Goal: Task Accomplishment & Management: Manage account settings

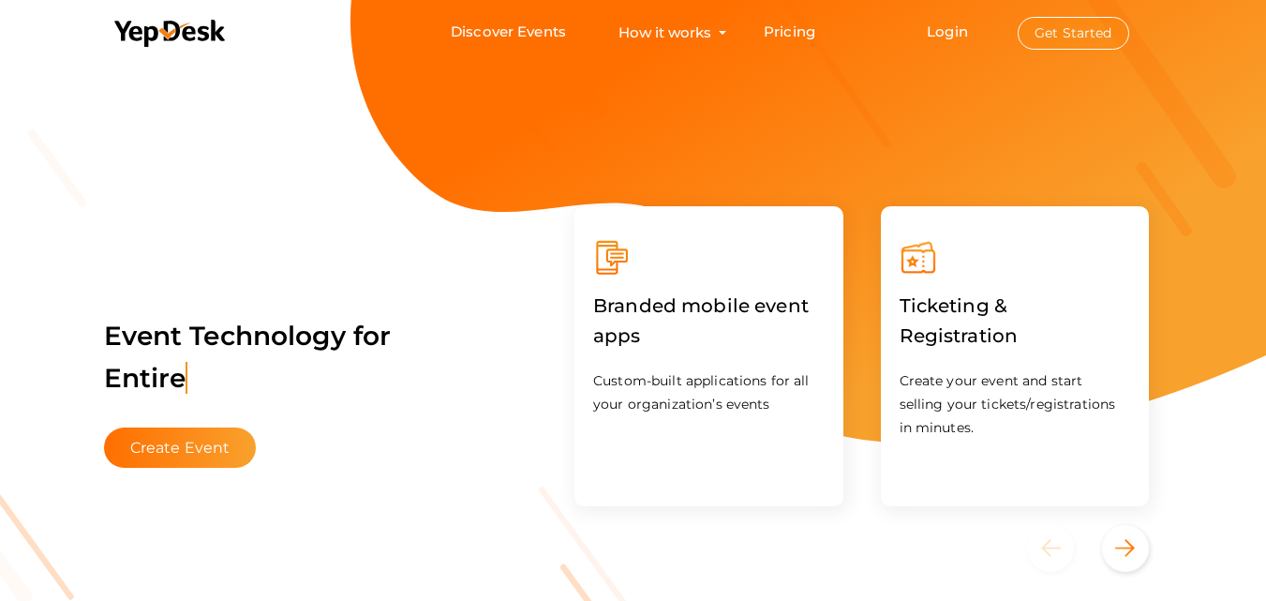
click at [1090, 25] on button "Get Started" at bounding box center [1074, 33] width 112 height 33
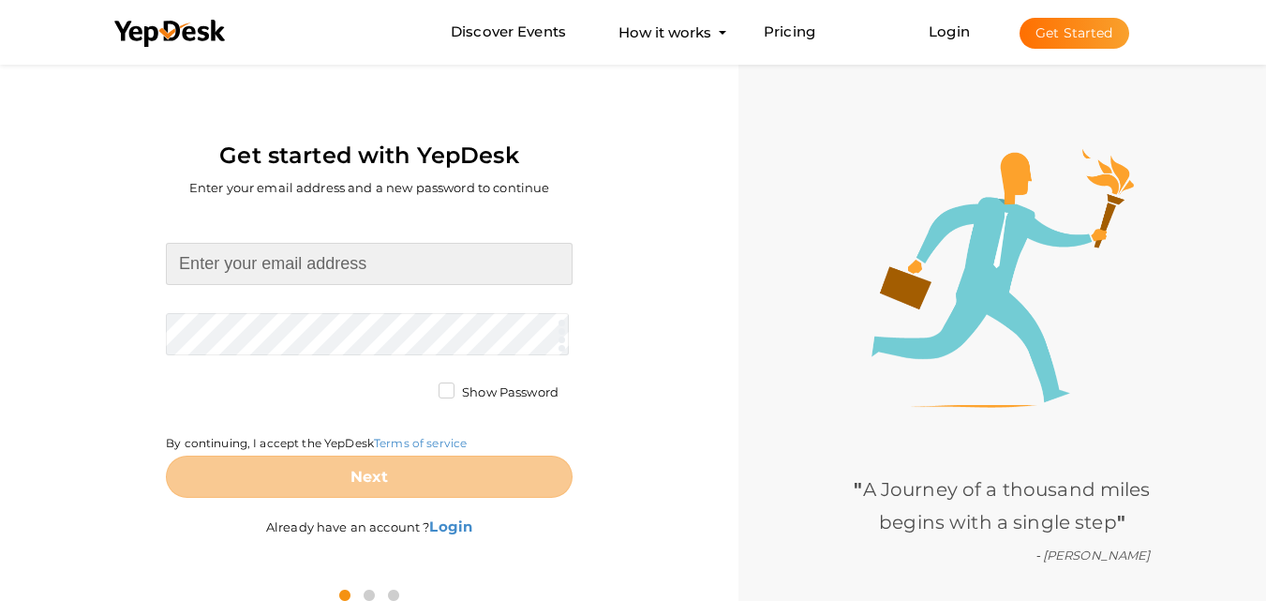
click at [338, 277] on input at bounding box center [369, 264] width 407 height 42
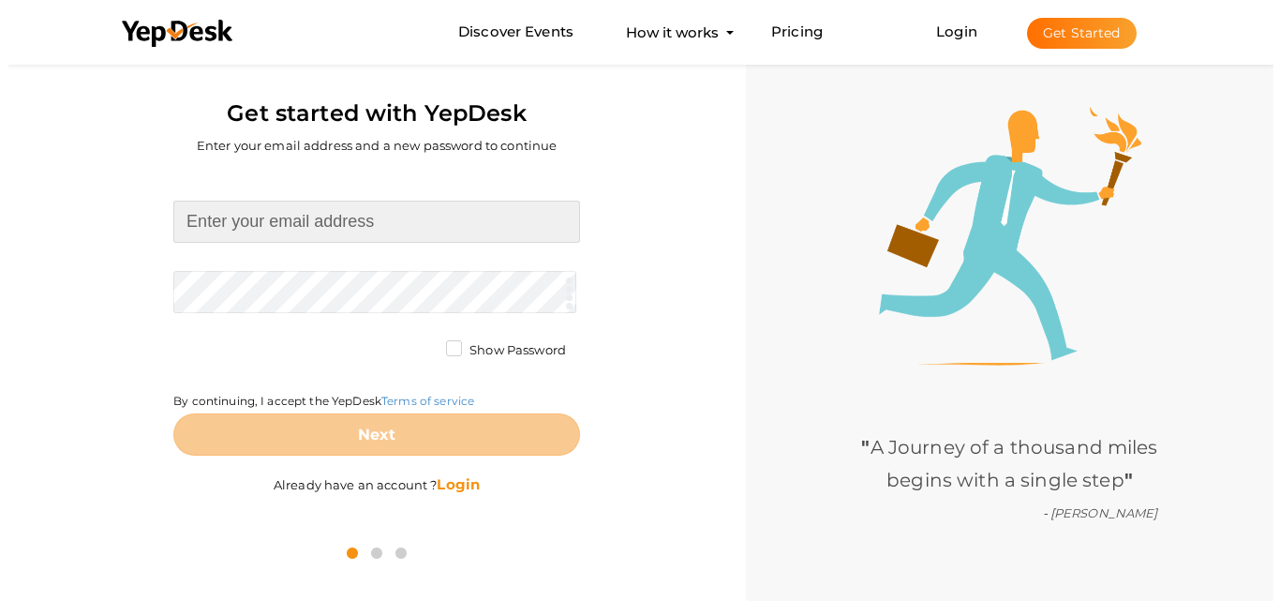
scroll to position [60, 0]
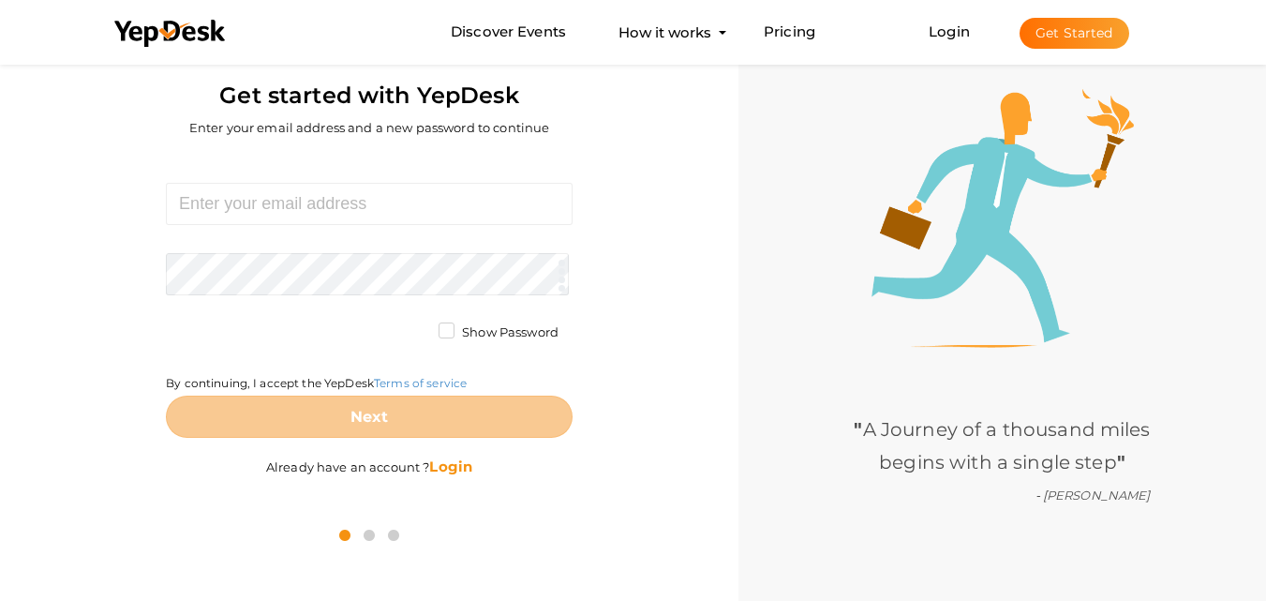
click at [453, 470] on b "Login" at bounding box center [450, 466] width 43 height 18
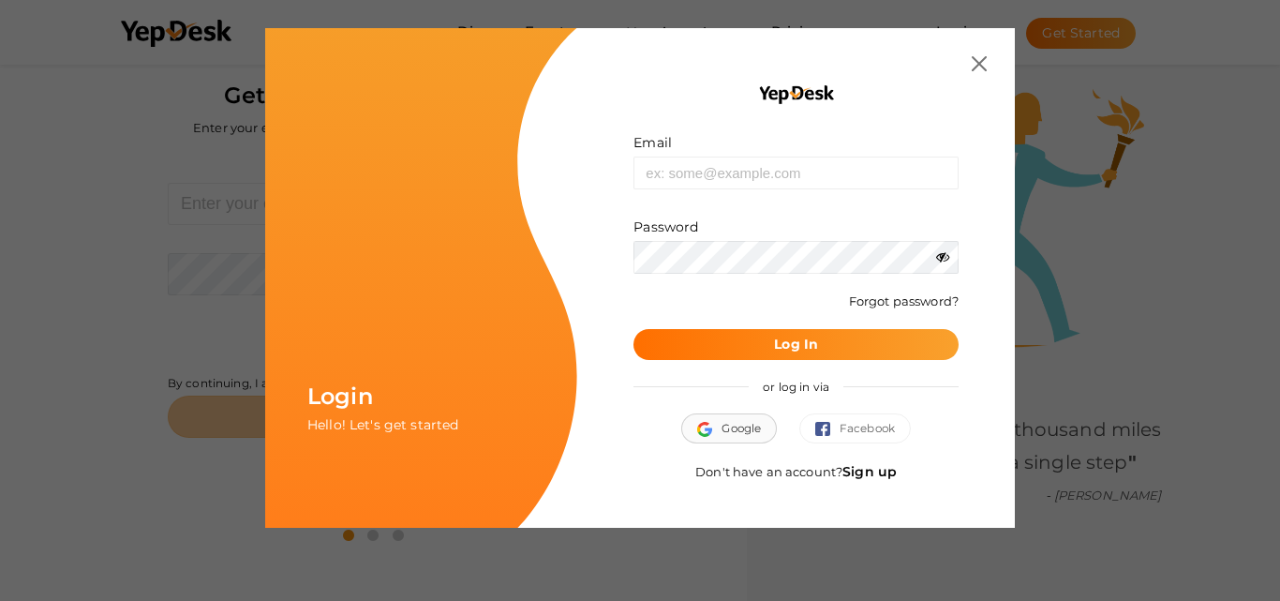
click at [742, 429] on span "Google" at bounding box center [729, 428] width 64 height 19
click at [866, 183] on input "text" at bounding box center [796, 173] width 325 height 33
click at [972, 60] on img at bounding box center [979, 63] width 15 height 15
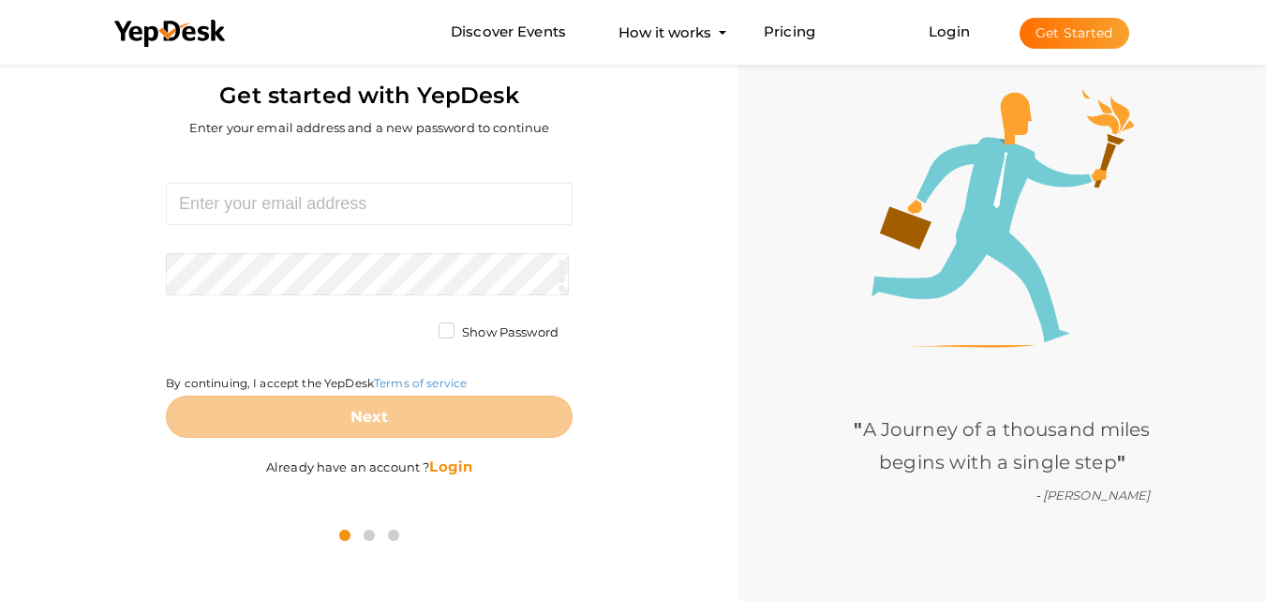
click at [457, 468] on b "Login" at bounding box center [450, 466] width 43 height 18
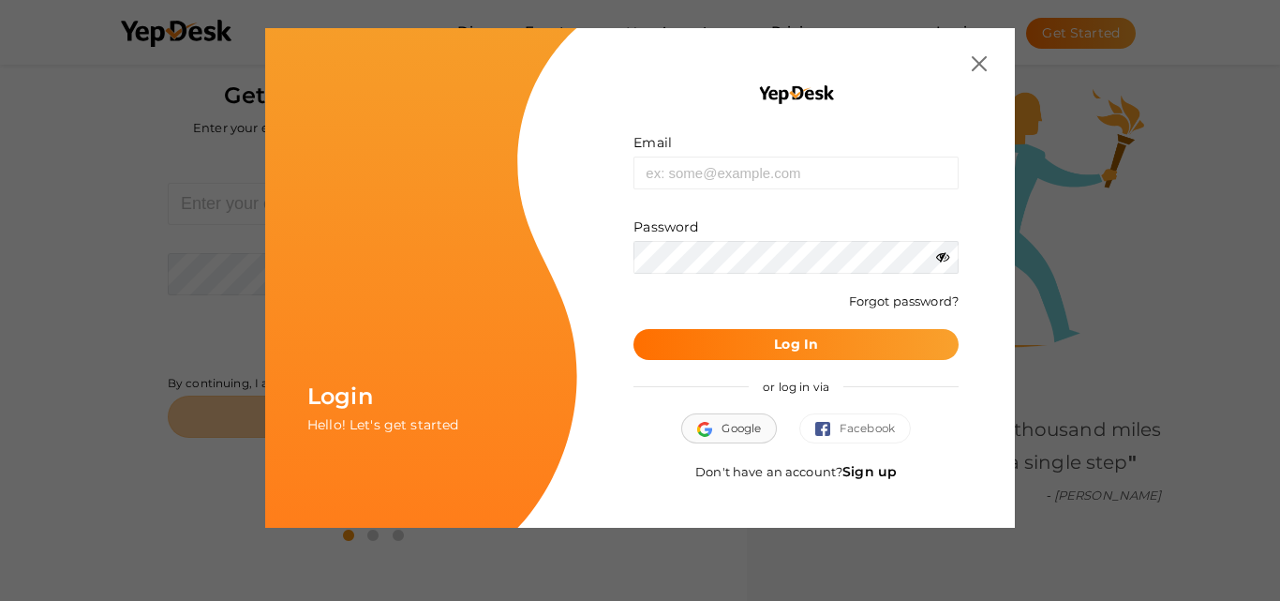
click at [750, 440] on button "Google" at bounding box center [729, 428] width 96 height 30
click at [873, 481] on div "Don't have an account? Sign up" at bounding box center [796, 480] width 325 height 37
click at [880, 472] on link "Sign up" at bounding box center [870, 471] width 54 height 17
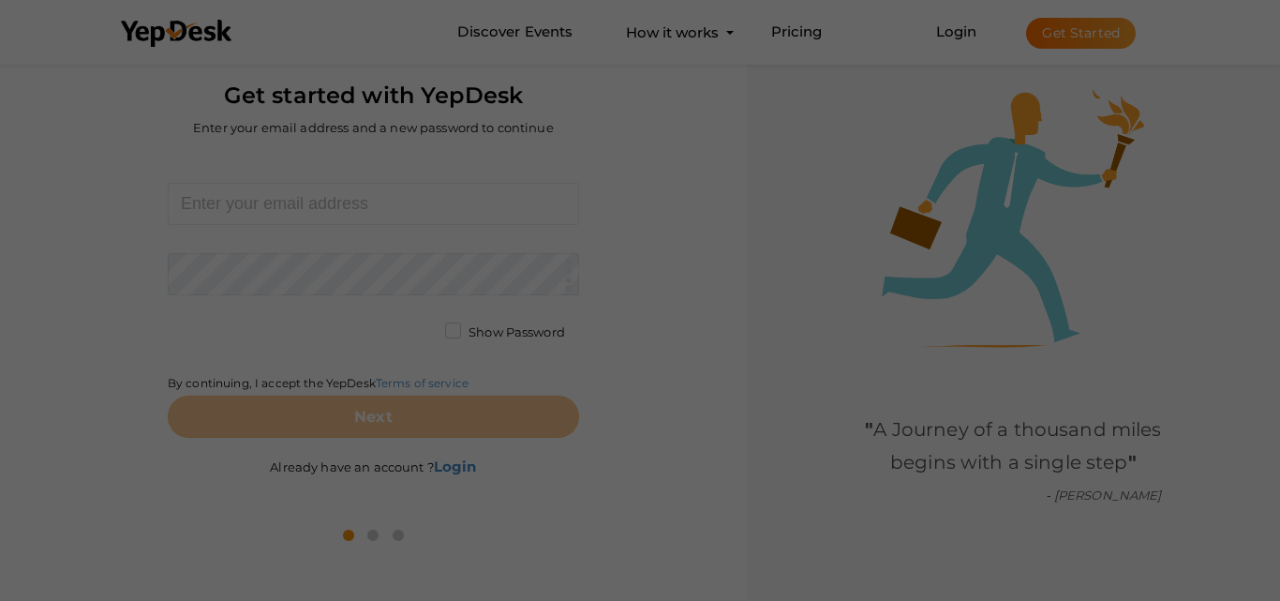
scroll to position [0, 0]
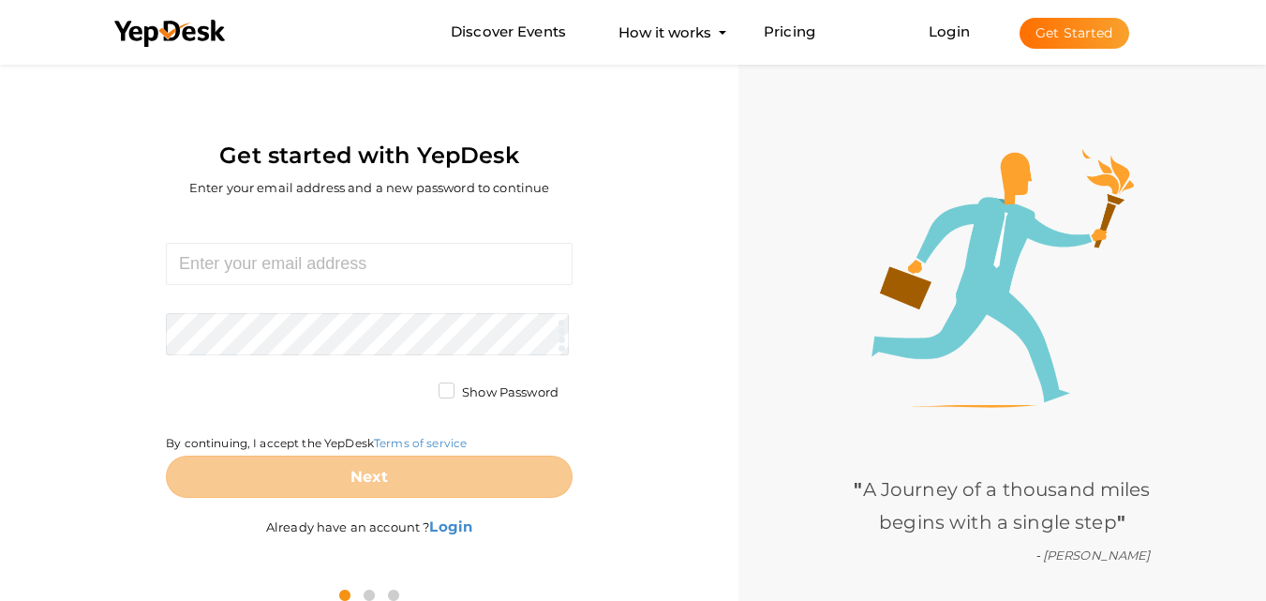
scroll to position [60, 0]
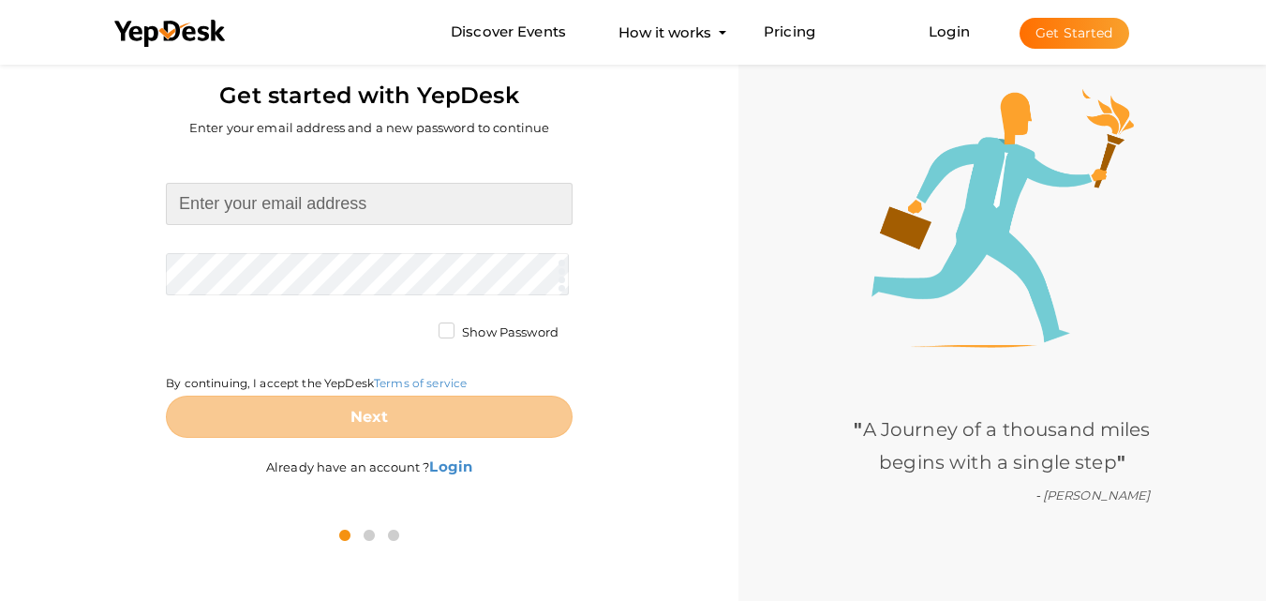
click at [410, 191] on input at bounding box center [369, 204] width 407 height 42
type input "ellenfortgang12345@gmail.com"
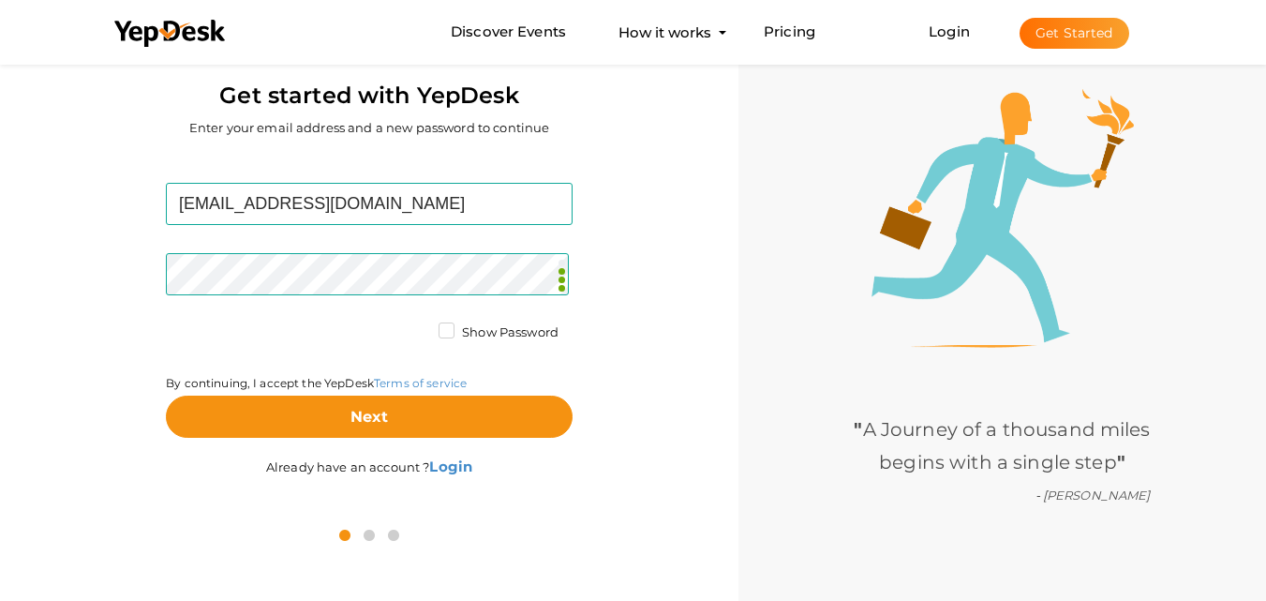
click at [445, 330] on label "Show Password" at bounding box center [499, 332] width 120 height 19
click at [420, 327] on input "Show Password" at bounding box center [420, 327] width 0 height 0
click at [446, 333] on label "Show Password" at bounding box center [499, 332] width 120 height 19
click at [420, 327] on input "Show Password" at bounding box center [420, 327] width 0 height 0
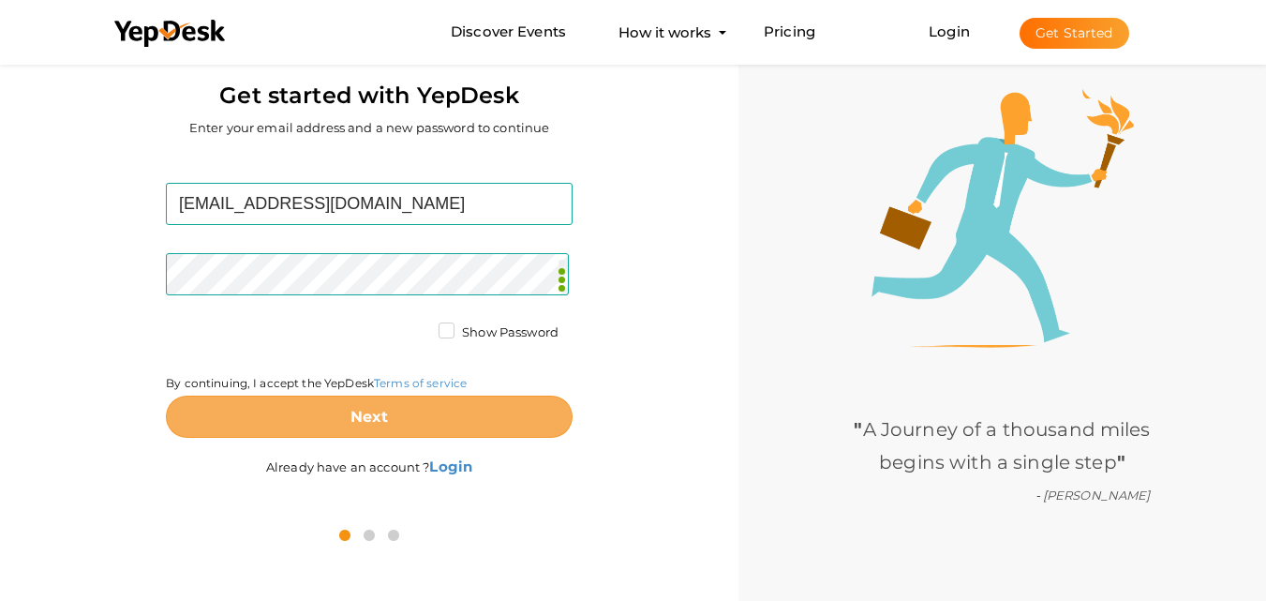
click at [411, 416] on button "Next" at bounding box center [369, 416] width 407 height 42
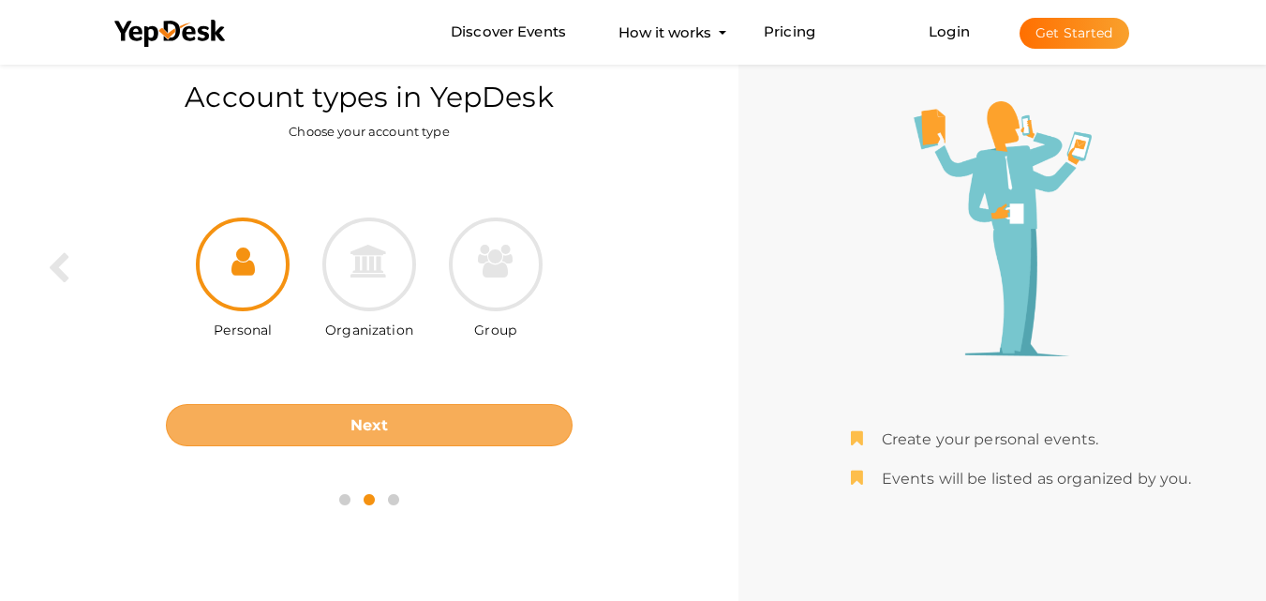
click at [454, 425] on button "Next" at bounding box center [369, 425] width 407 height 42
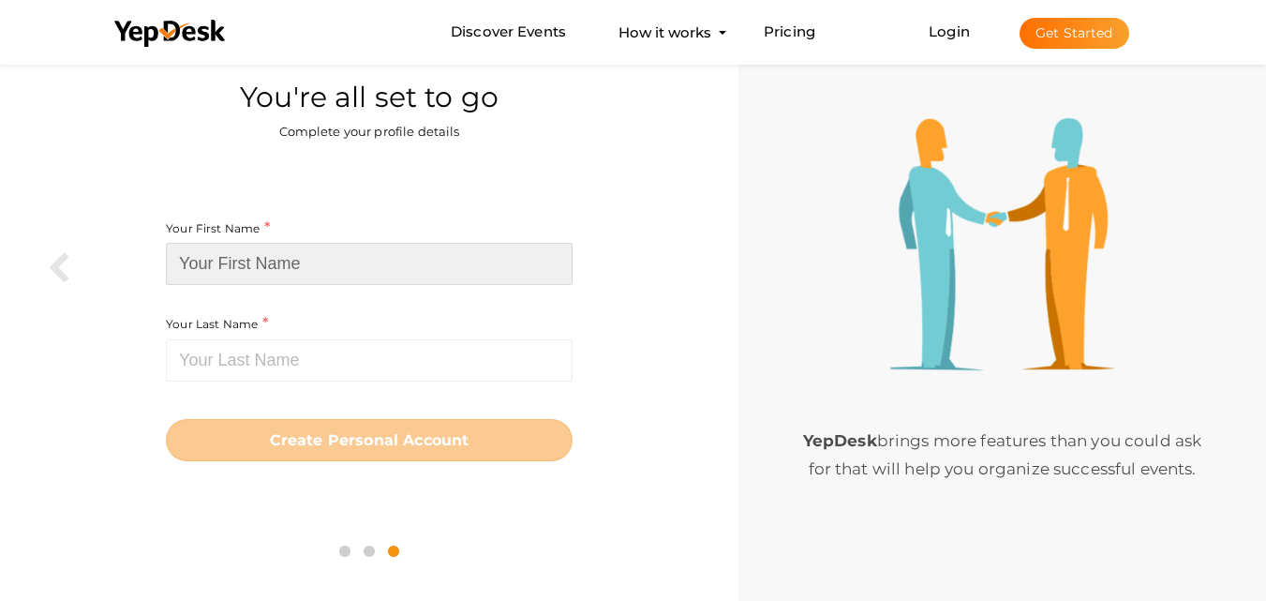
click at [380, 265] on input at bounding box center [369, 264] width 407 height 42
paste input "Ellen Fortgang Kids"
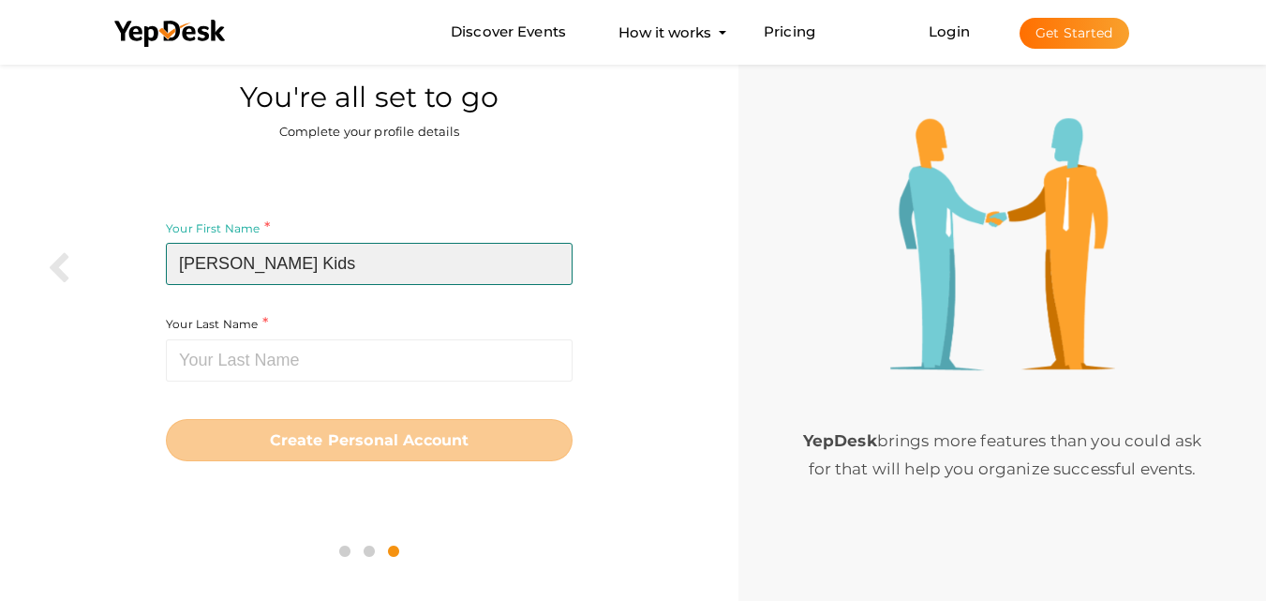
click at [321, 265] on input "Ellen Fortgang Kids" at bounding box center [369, 264] width 407 height 42
click at [321, 265] on input "[PERSON_NAME] Kids" at bounding box center [369, 264] width 407 height 42
type input "[PERSON_NAME]"
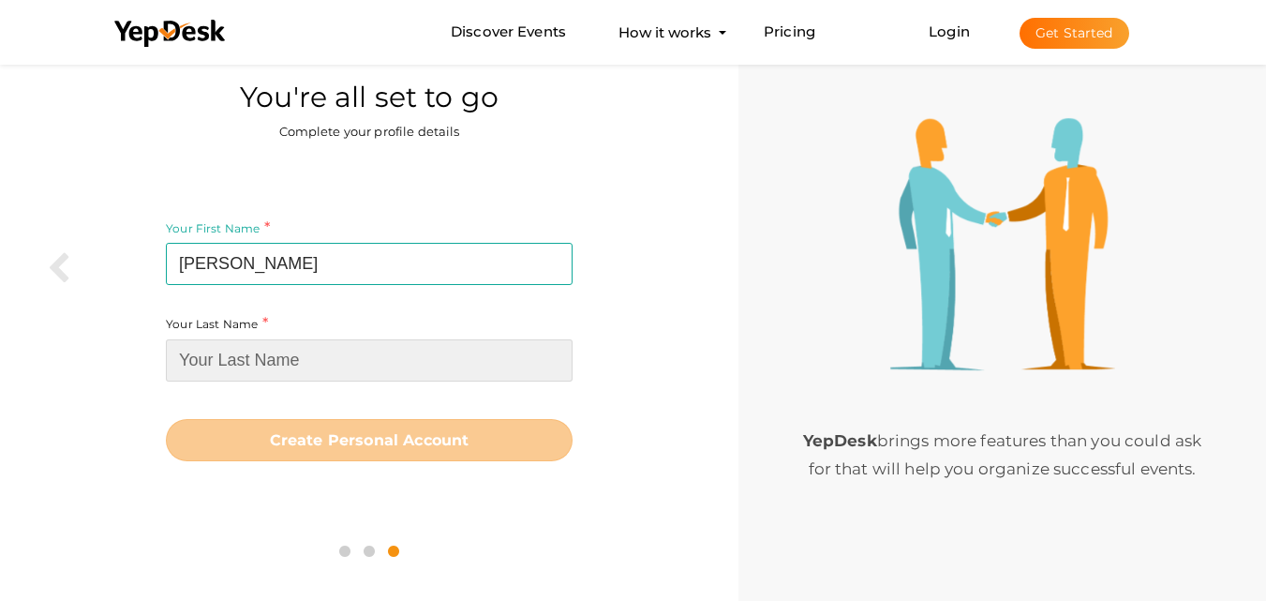
click at [240, 352] on input at bounding box center [369, 360] width 407 height 42
paste input "Kids"
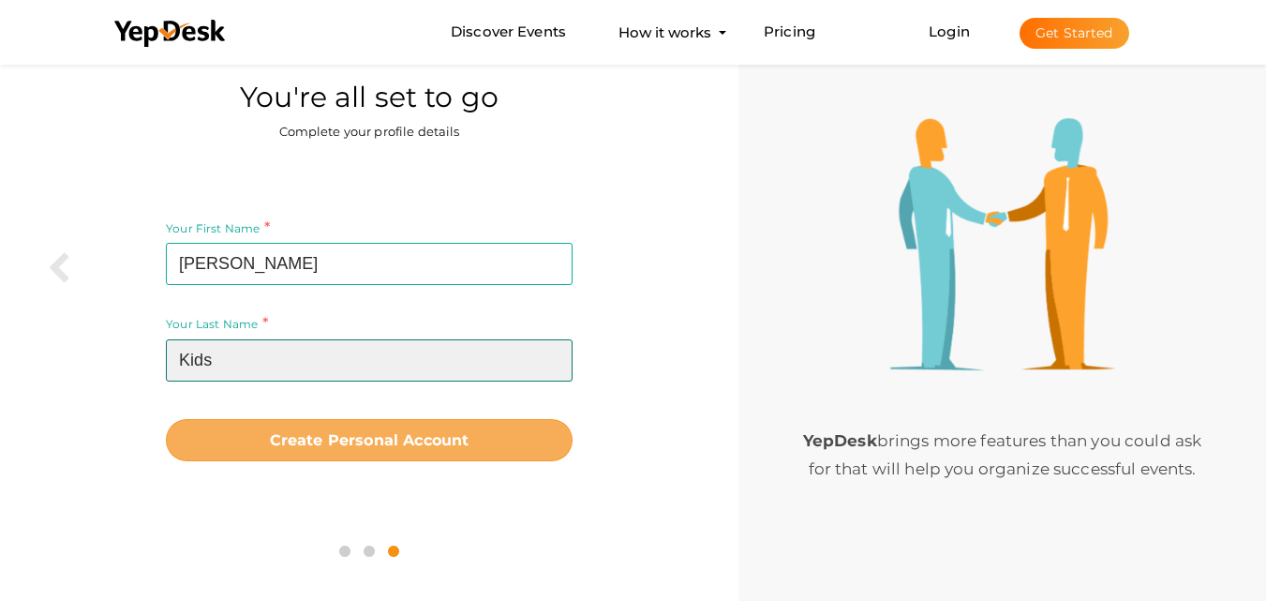
type input "Kids"
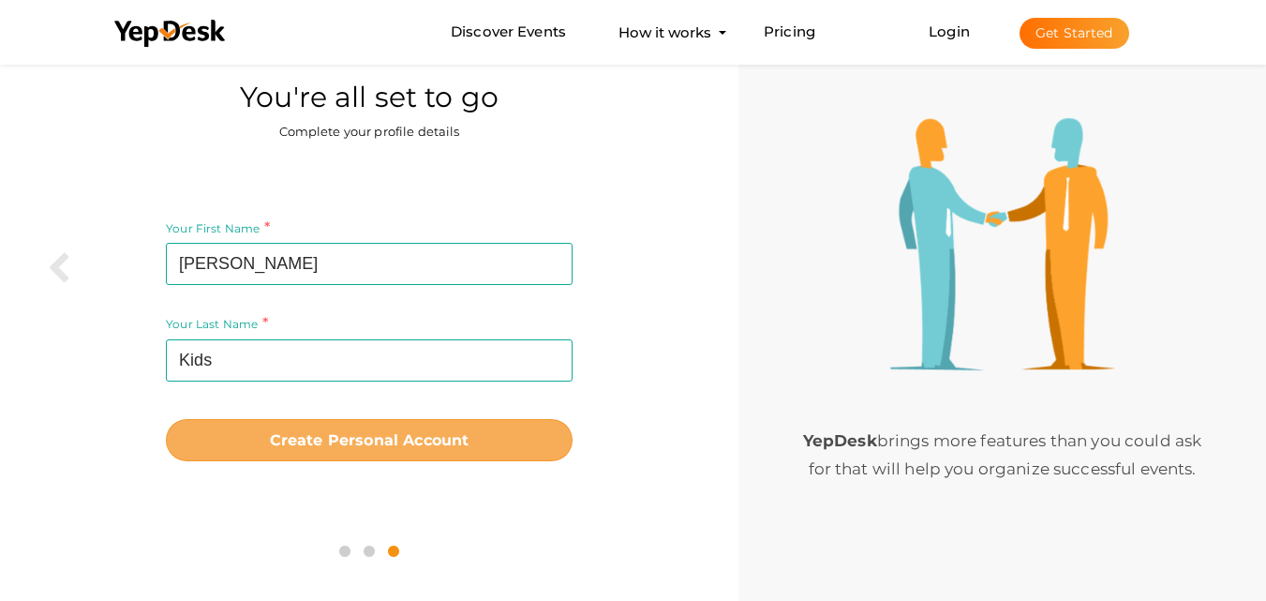
click at [344, 426] on button "Create Personal Account" at bounding box center [369, 440] width 407 height 42
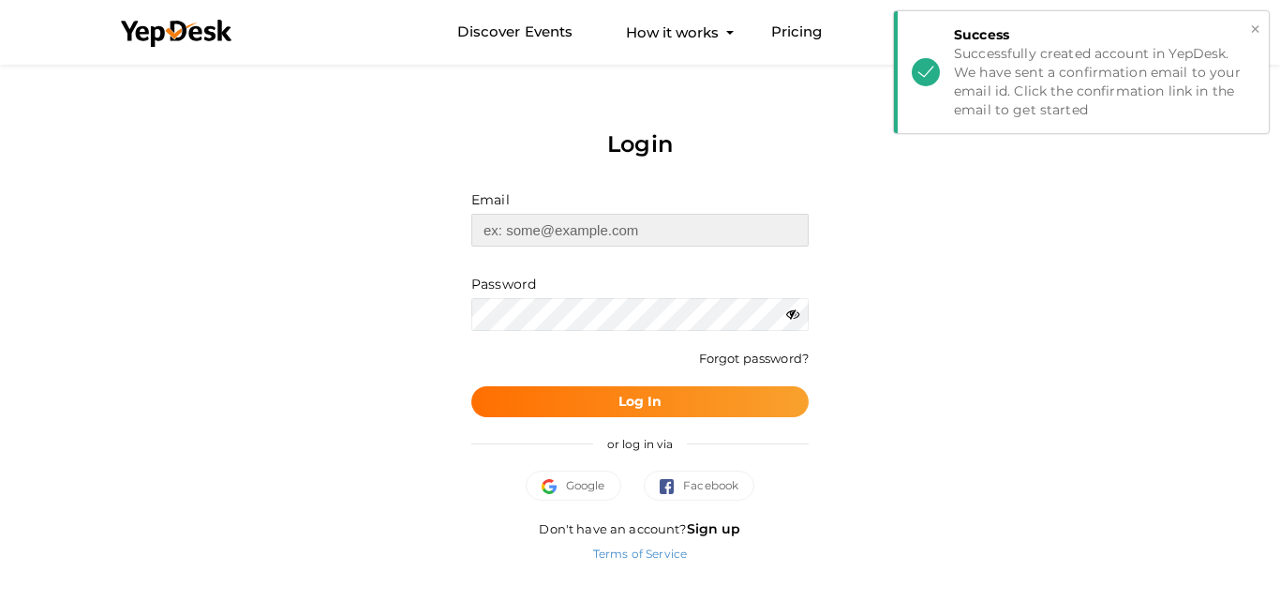
type input "[EMAIL_ADDRESS][DOMAIN_NAME]"
click at [672, 395] on button "Log In" at bounding box center [639, 401] width 337 height 31
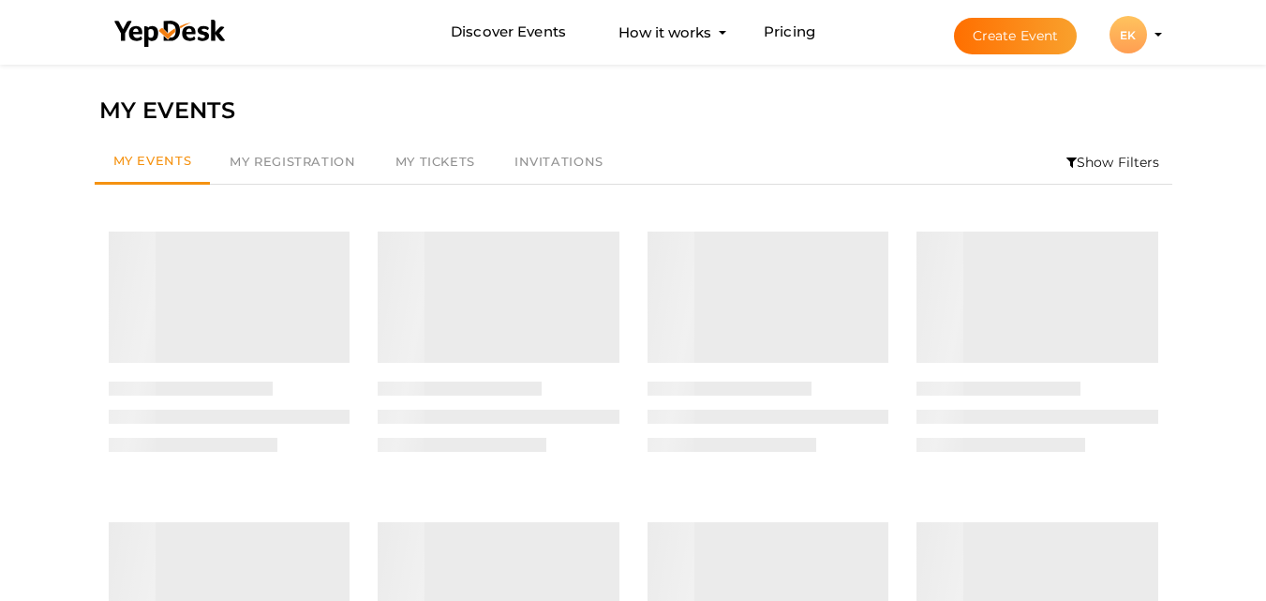
click at [1147, 41] on button "EK EK Ellen Fortgang Kids ellenfortgang12345@gmail.com Personal Profile My Even…" at bounding box center [1128, 34] width 49 height 39
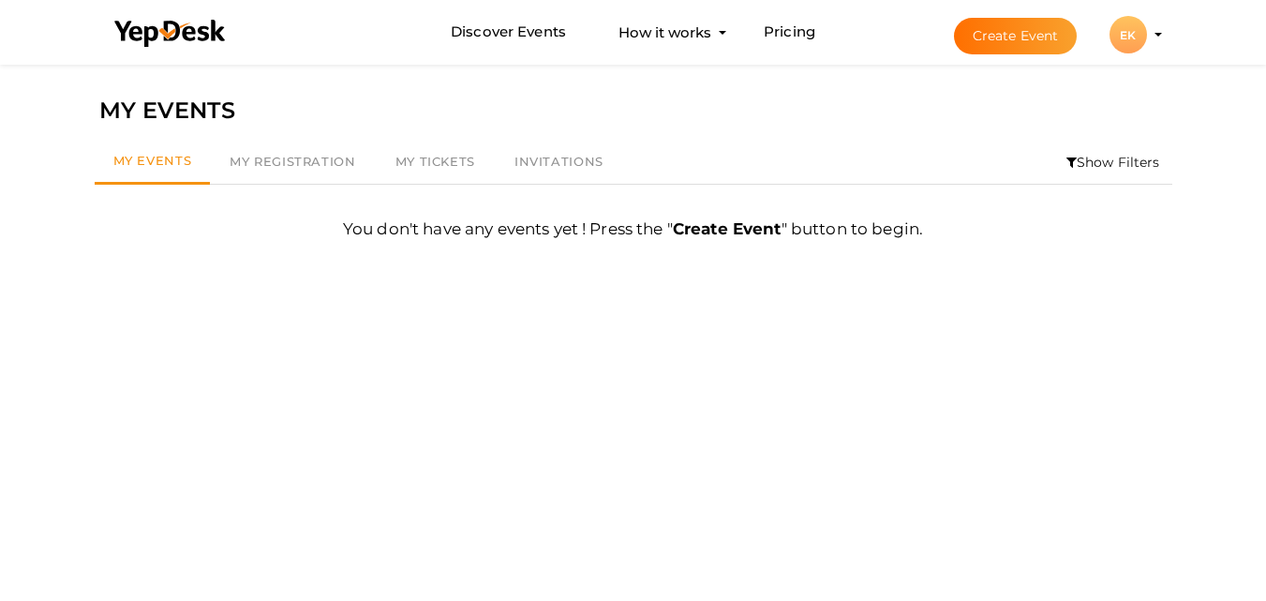
click at [1147, 35] on profile-pic "EK" at bounding box center [1128, 35] width 37 height 14
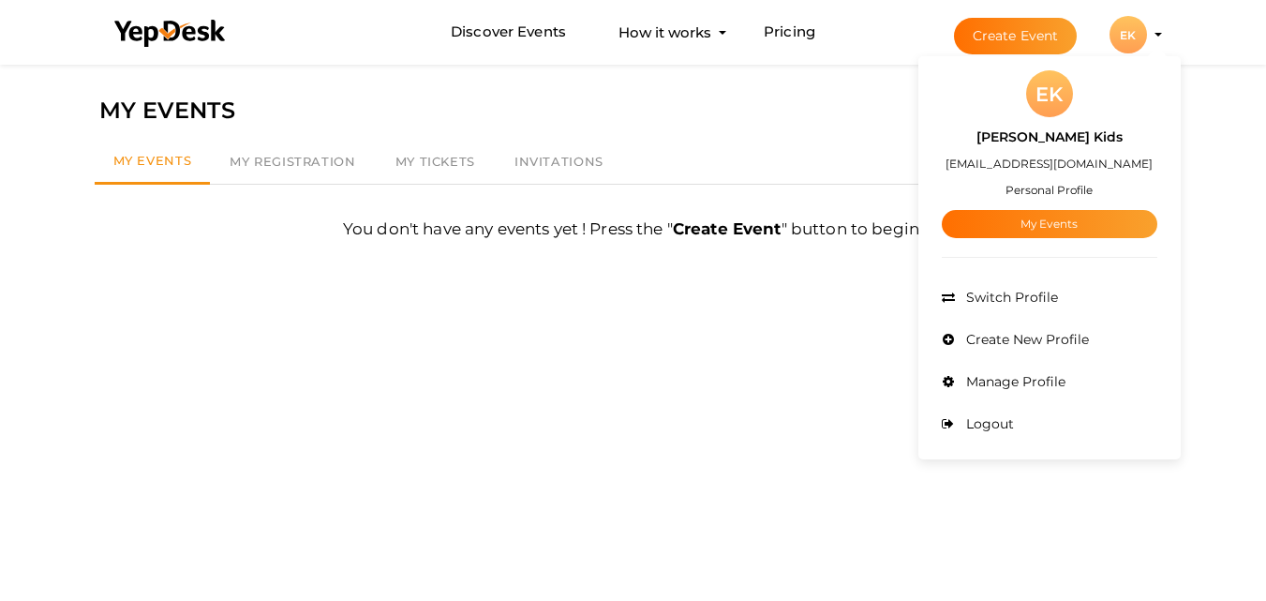
click at [1056, 113] on div "EK" at bounding box center [1049, 93] width 47 height 47
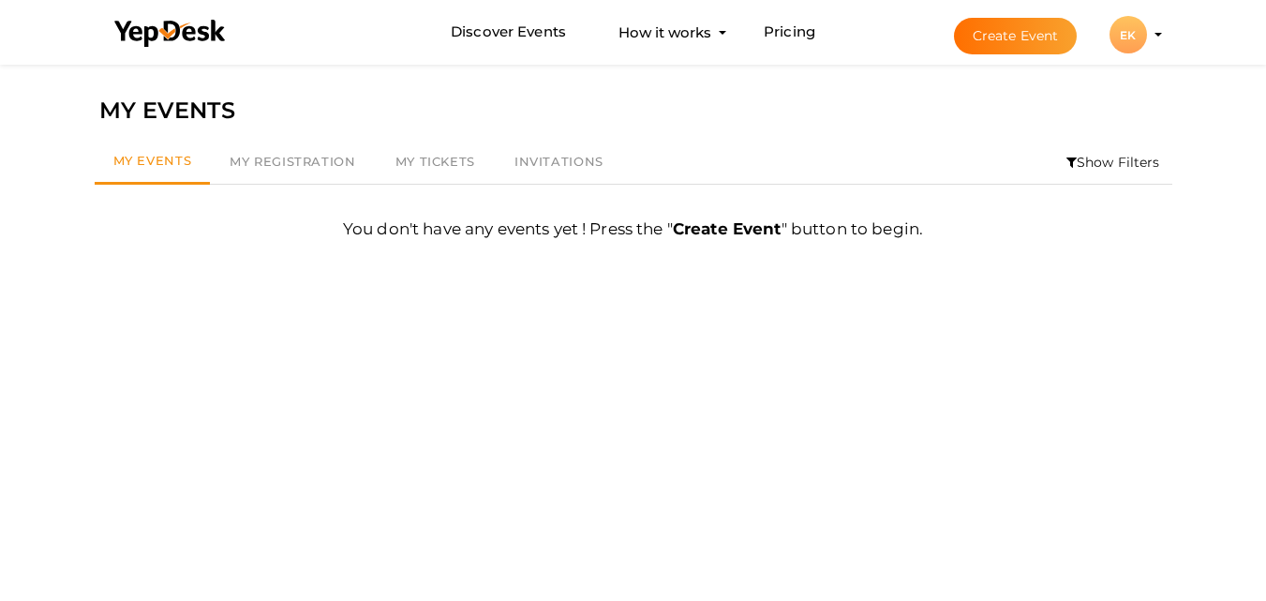
click at [1050, 108] on div "MY EVENTS" at bounding box center [633, 111] width 1068 height 36
click at [1117, 35] on div "EK" at bounding box center [1128, 34] width 37 height 37
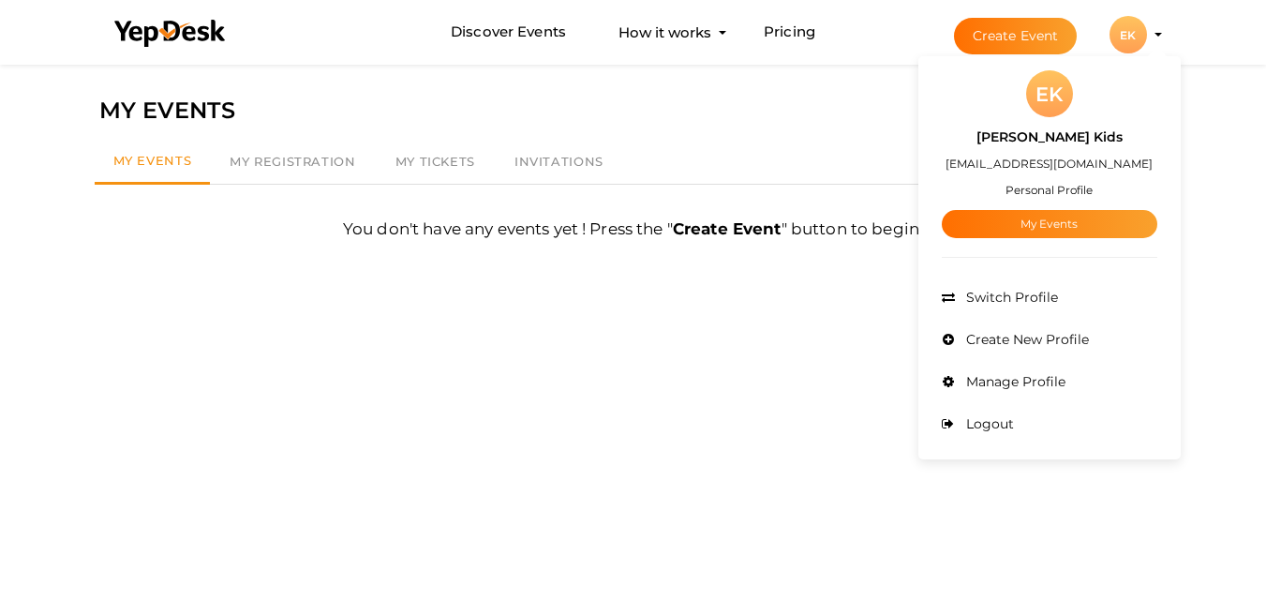
click at [1064, 187] on small "Personal Profile" at bounding box center [1049, 190] width 87 height 14
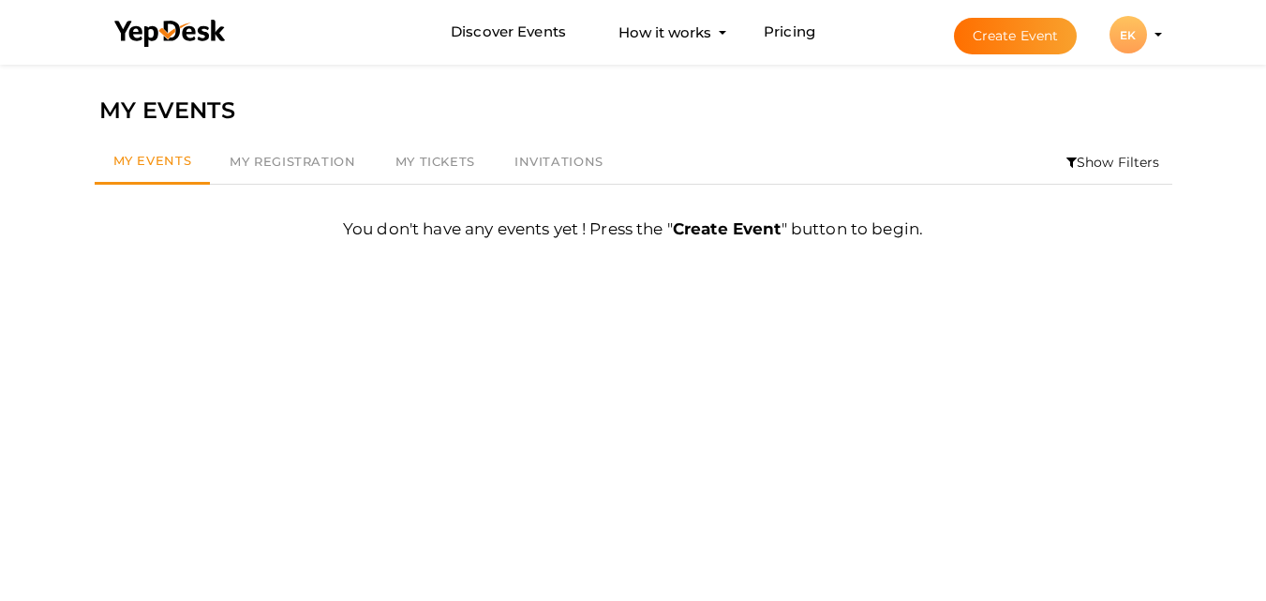
click at [1160, 22] on li "Create Event EK EK Ellen Fortgang Kids ellenfortgang12345@gmail.com Personal Pr…" at bounding box center [1042, 34] width 250 height 67
click at [1156, 22] on li "Create Event EK EK Ellen Fortgang Kids ellenfortgang12345@gmail.com Personal Pr…" at bounding box center [1042, 34] width 250 height 67
click at [1148, 38] on button "EK EK Ellen Fortgang Kids ellenfortgang12345@gmail.com Personal Profile My Even…" at bounding box center [1128, 34] width 49 height 39
click at [1149, 41] on button "EK EK Ellen Fortgang Kids ellenfortgang12345@gmail.com Personal Profile My Even…" at bounding box center [1128, 34] width 49 height 39
click at [1130, 29] on div "EK" at bounding box center [1128, 34] width 37 height 37
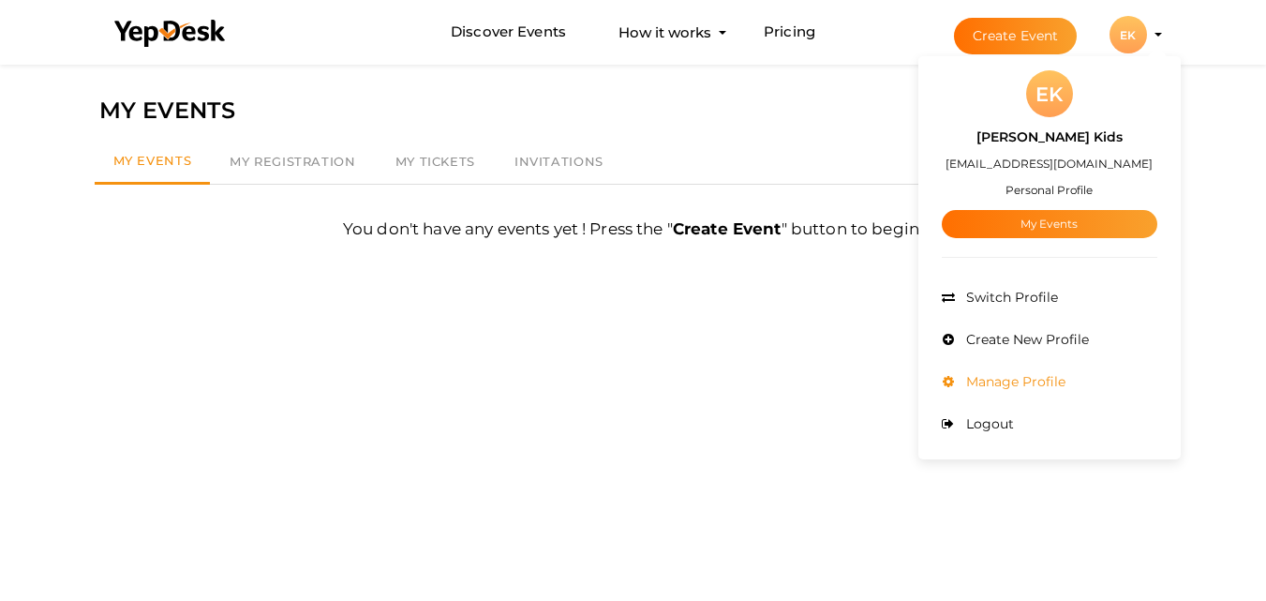
click at [1019, 380] on span "Manage Profile" at bounding box center [1014, 381] width 104 height 17
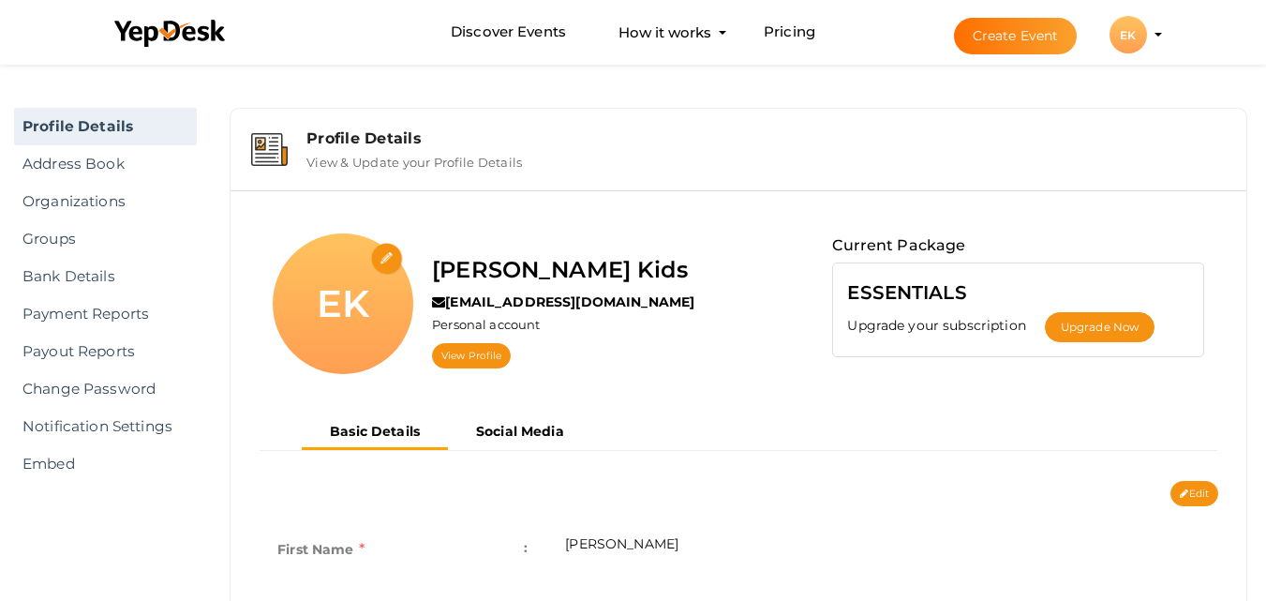
click at [397, 263] on input "file" at bounding box center [387, 259] width 33 height 33
type input "C:\fakepath\[PERSON_NAME] logo.png"
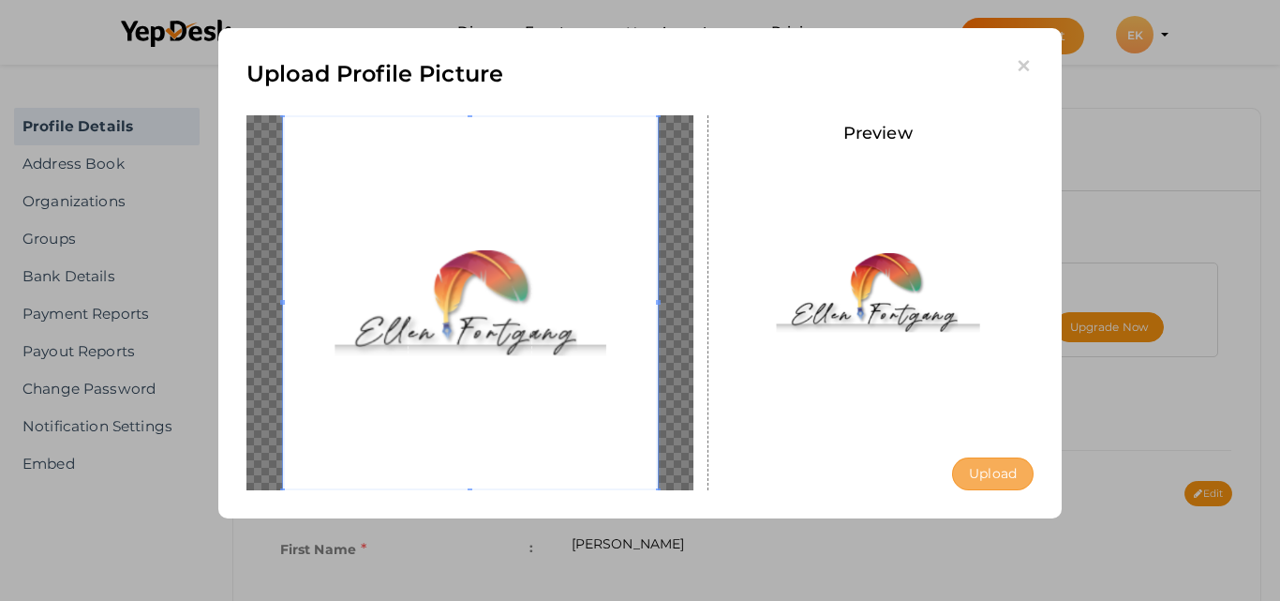
click at [1013, 472] on button "Upload" at bounding box center [993, 473] width 82 height 33
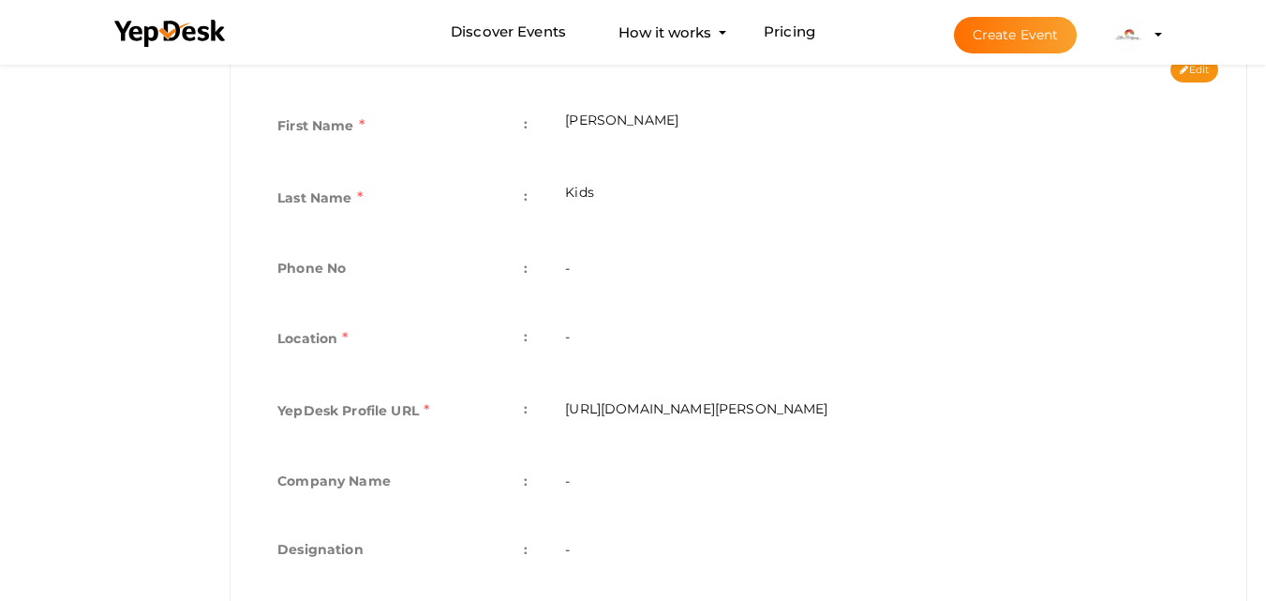
scroll to position [469, 0]
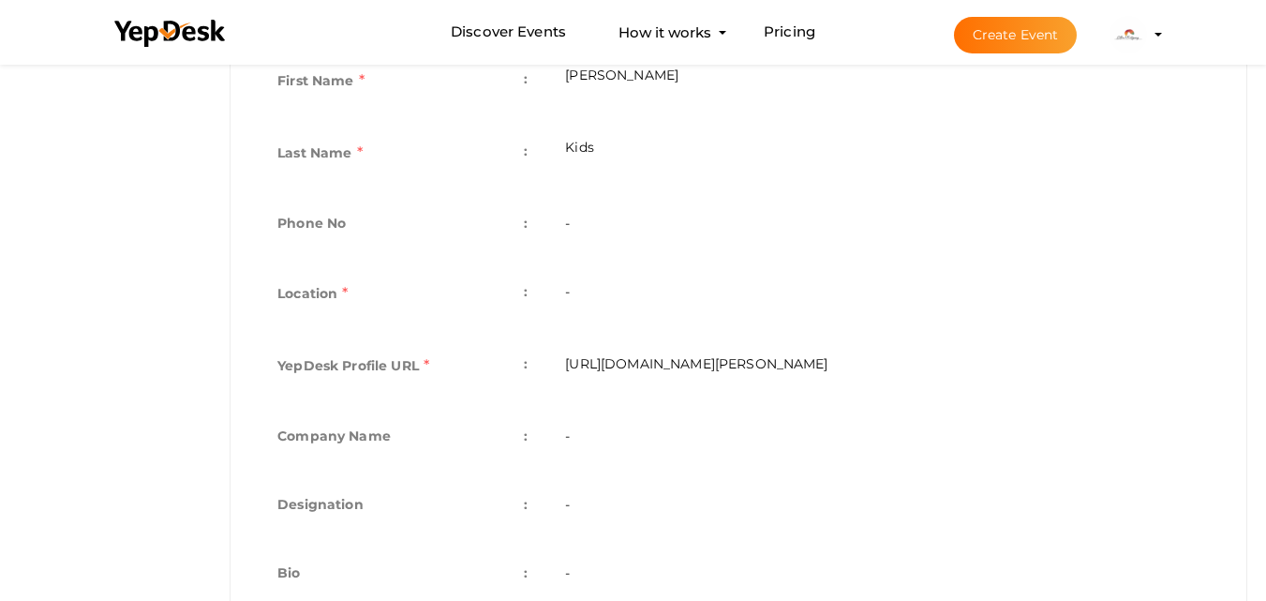
click at [583, 232] on td "-" at bounding box center [882, 225] width 672 height 68
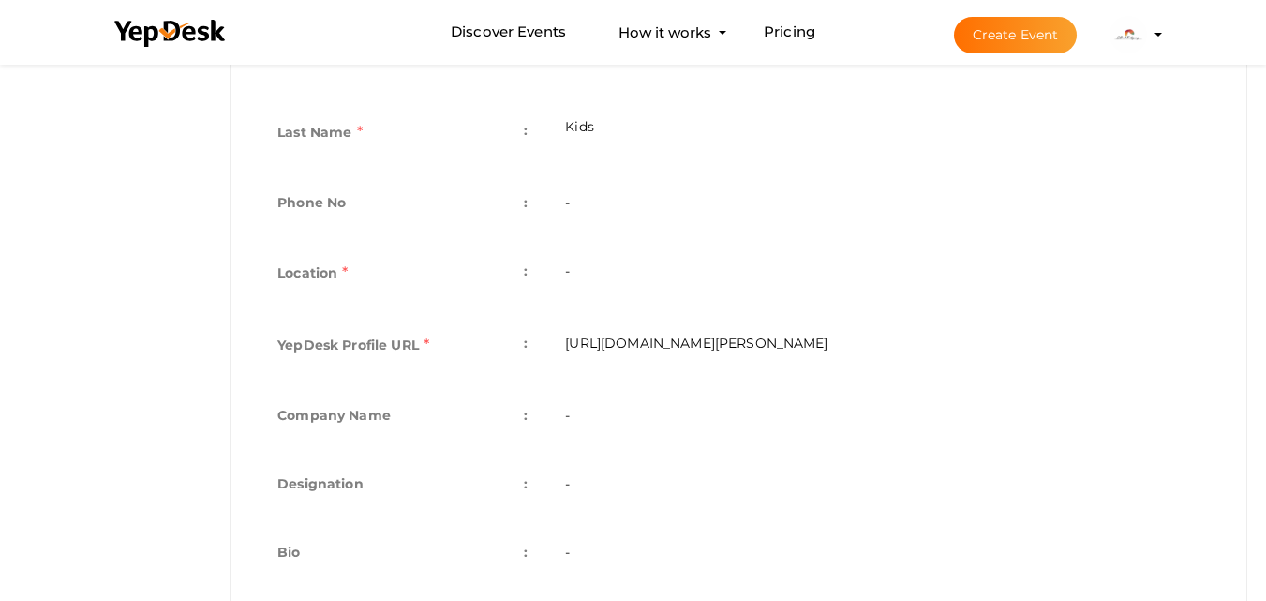
scroll to position [549, 0]
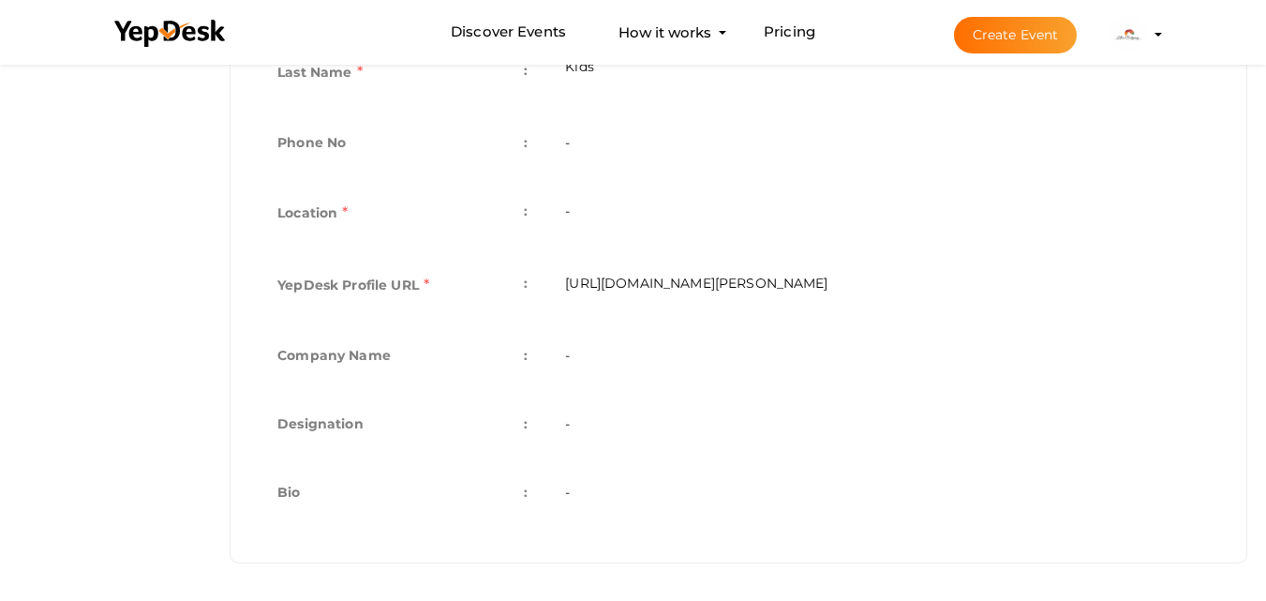
click at [585, 366] on td "-" at bounding box center [882, 357] width 672 height 68
click at [555, 362] on td "-" at bounding box center [882, 357] width 672 height 68
click at [514, 349] on td "Company Name :" at bounding box center [403, 357] width 288 height 68
click at [564, 355] on td "-" at bounding box center [882, 357] width 672 height 68
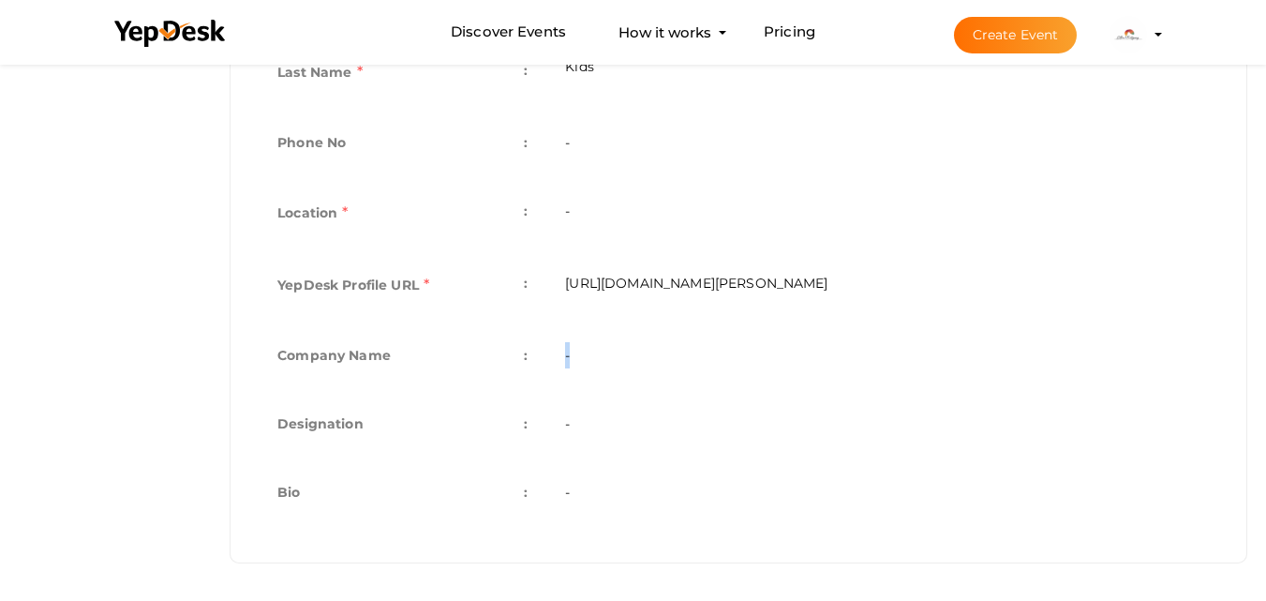
click at [564, 355] on td "-" at bounding box center [882, 357] width 672 height 68
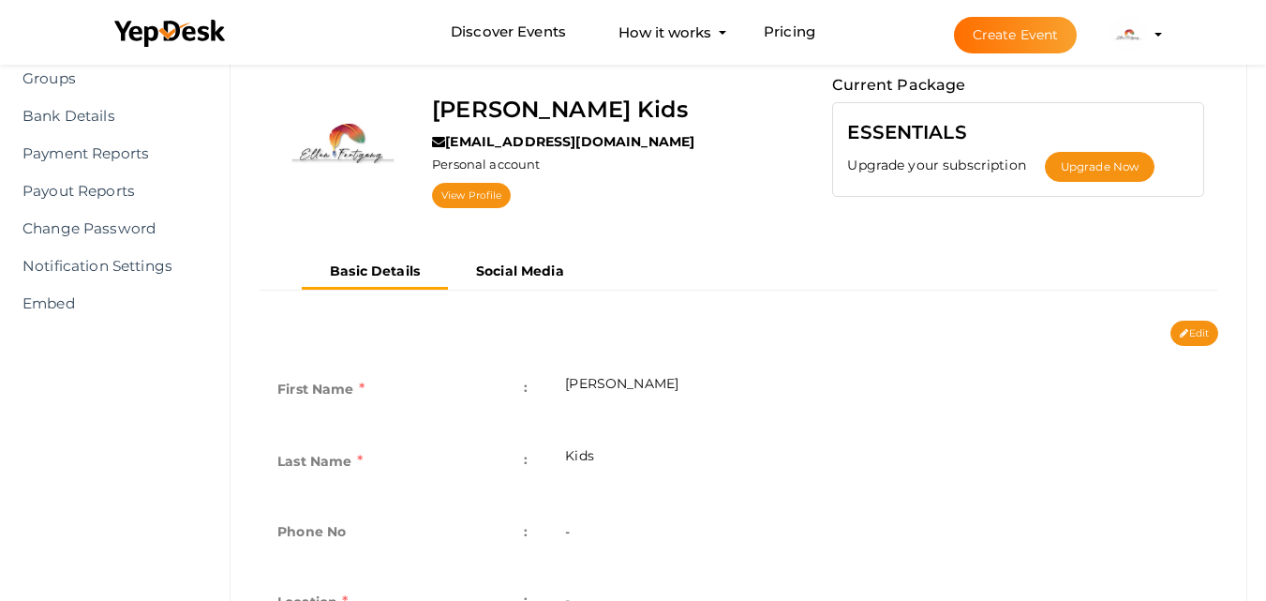
scroll to position [187, 0]
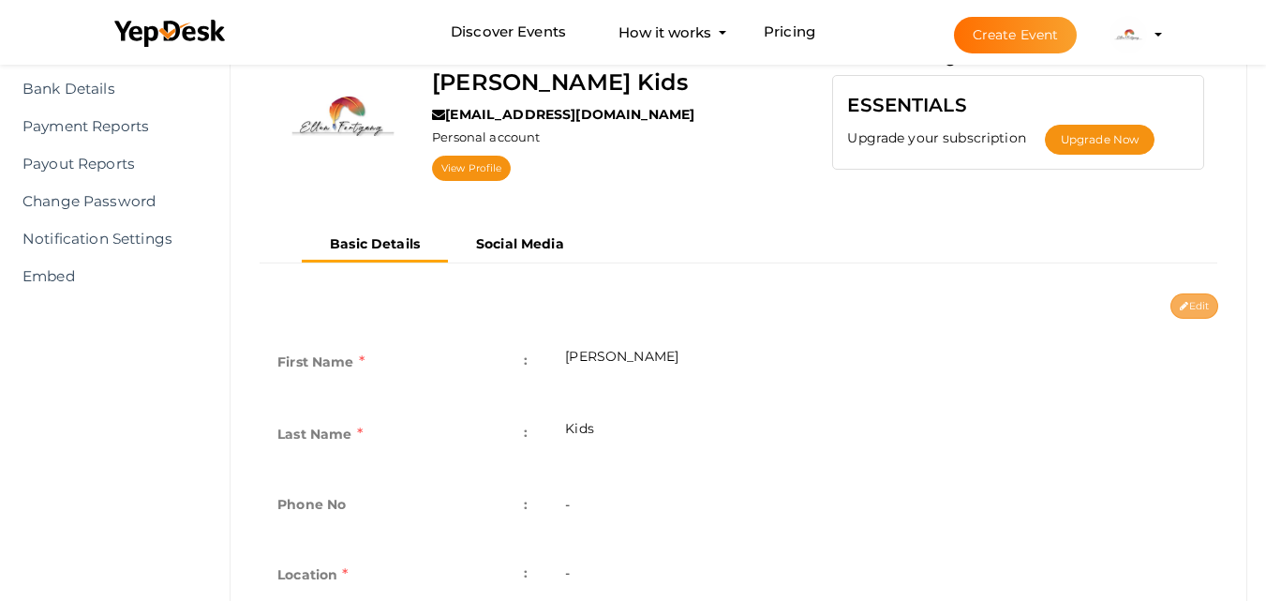
click at [1190, 299] on button "Edit" at bounding box center [1195, 305] width 48 height 25
type input "[PERSON_NAME]"
type input "Kids"
type input "ellen-fortgang-kids"
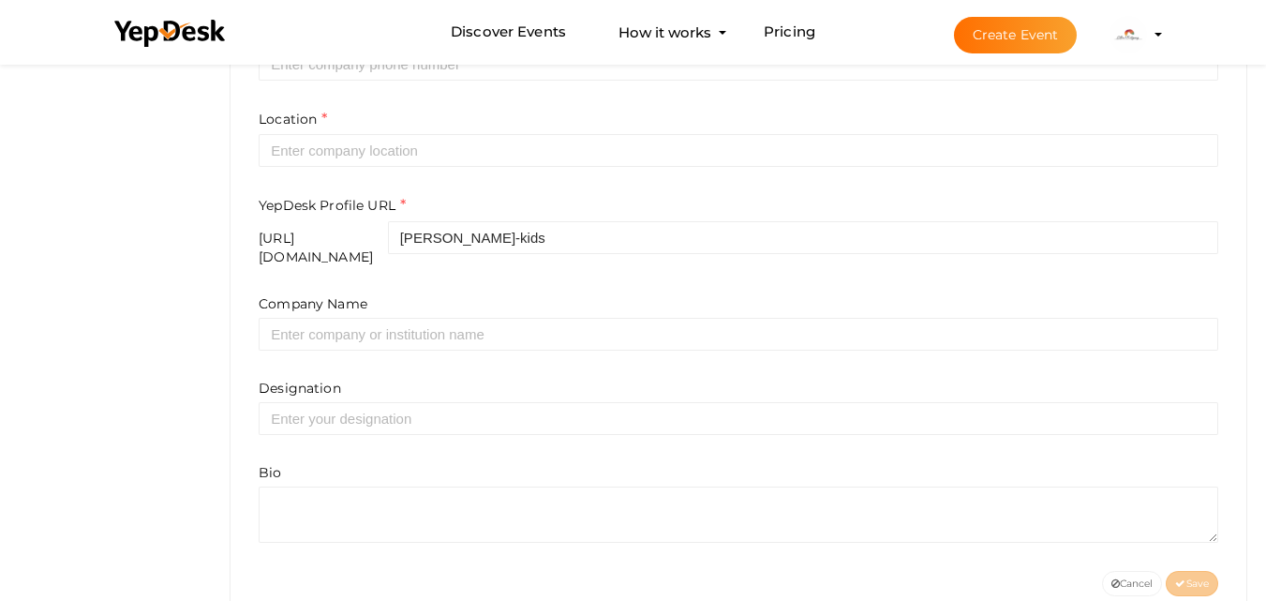
scroll to position [692, 0]
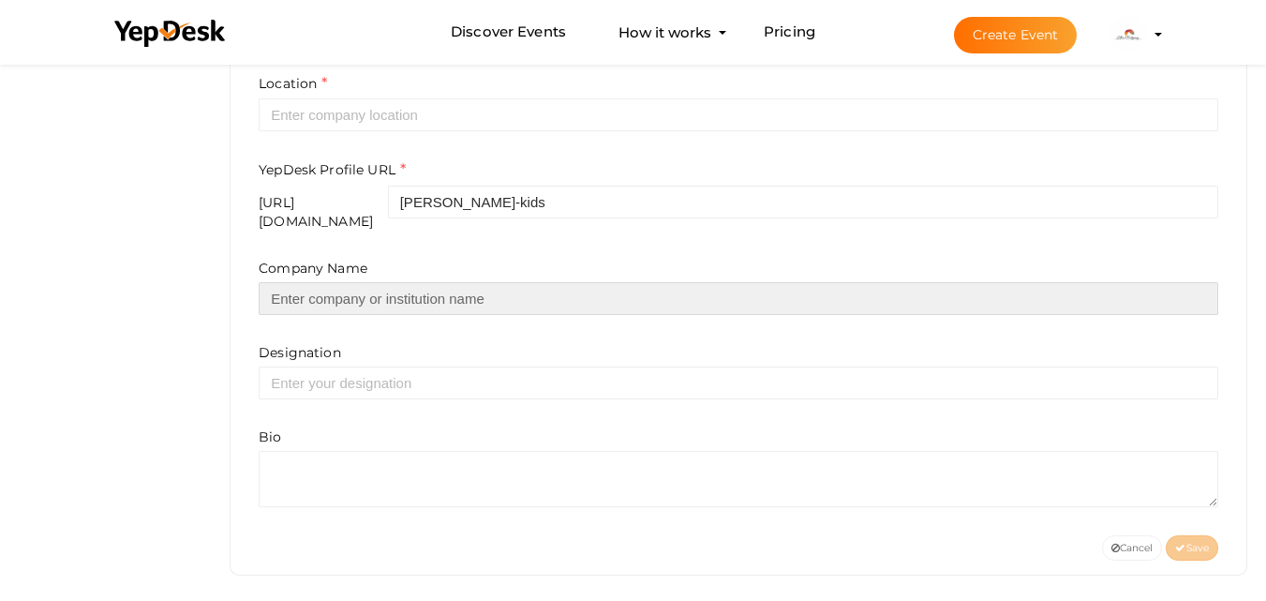
click at [516, 282] on input "text" at bounding box center [739, 298] width 960 height 33
type input "[PERSON_NAME] Kids"
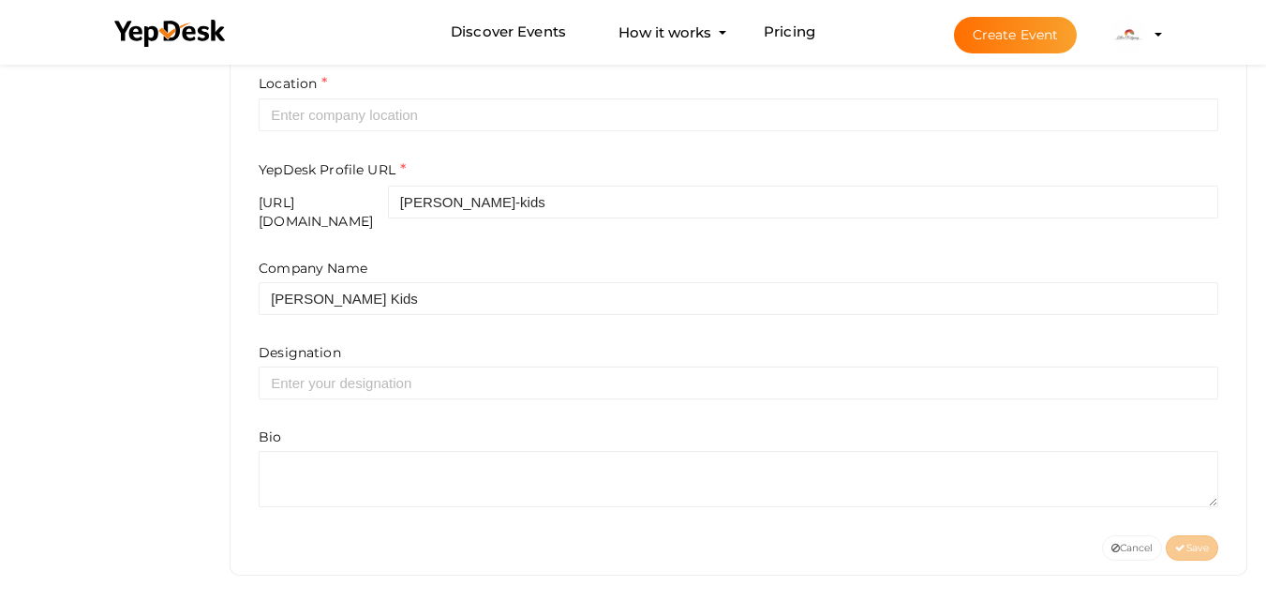
type input "6033877571"
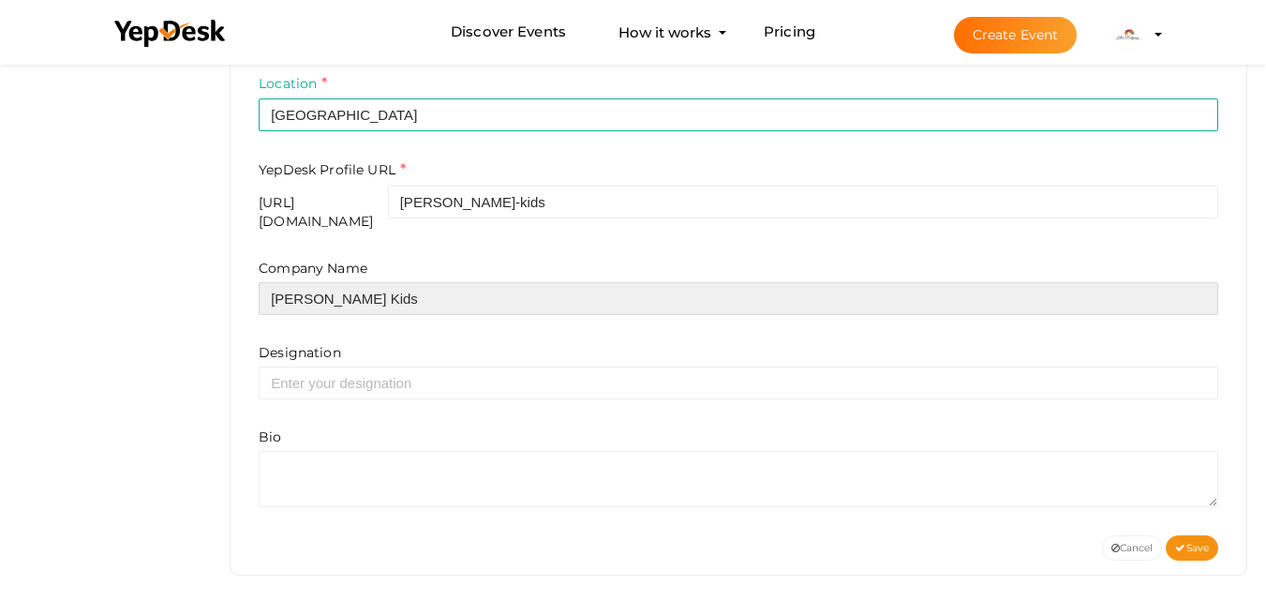
scroll to position [598, 0]
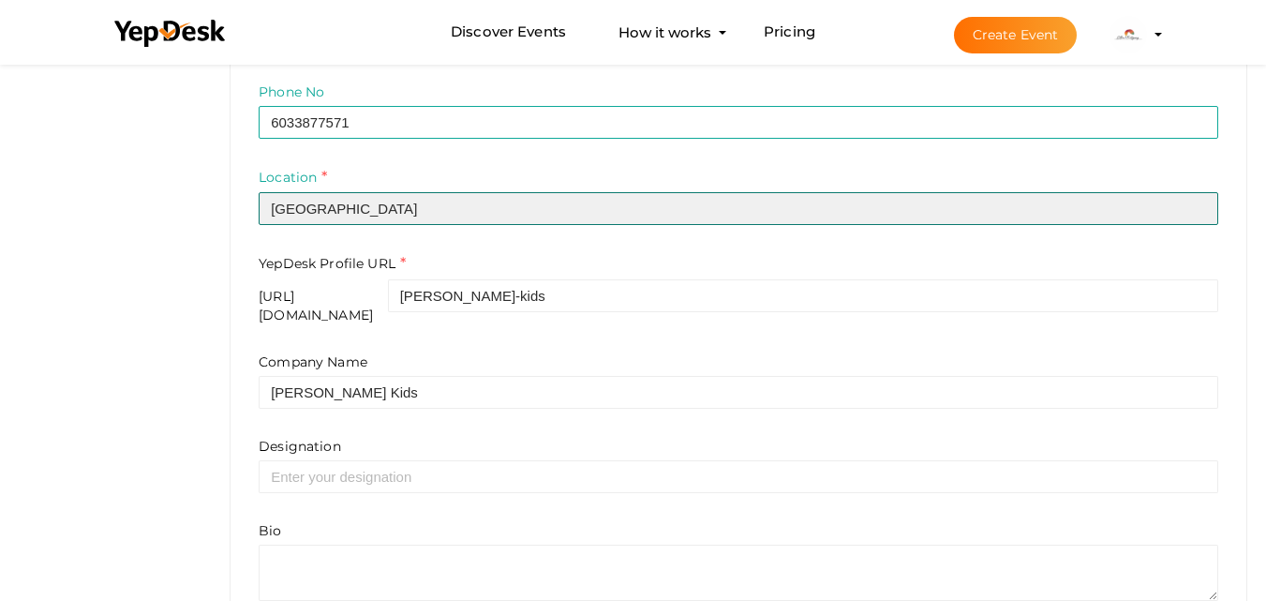
click at [443, 206] on input "Pakistan" at bounding box center [739, 208] width 960 height 33
type input "[GEOGRAPHIC_DATA]"
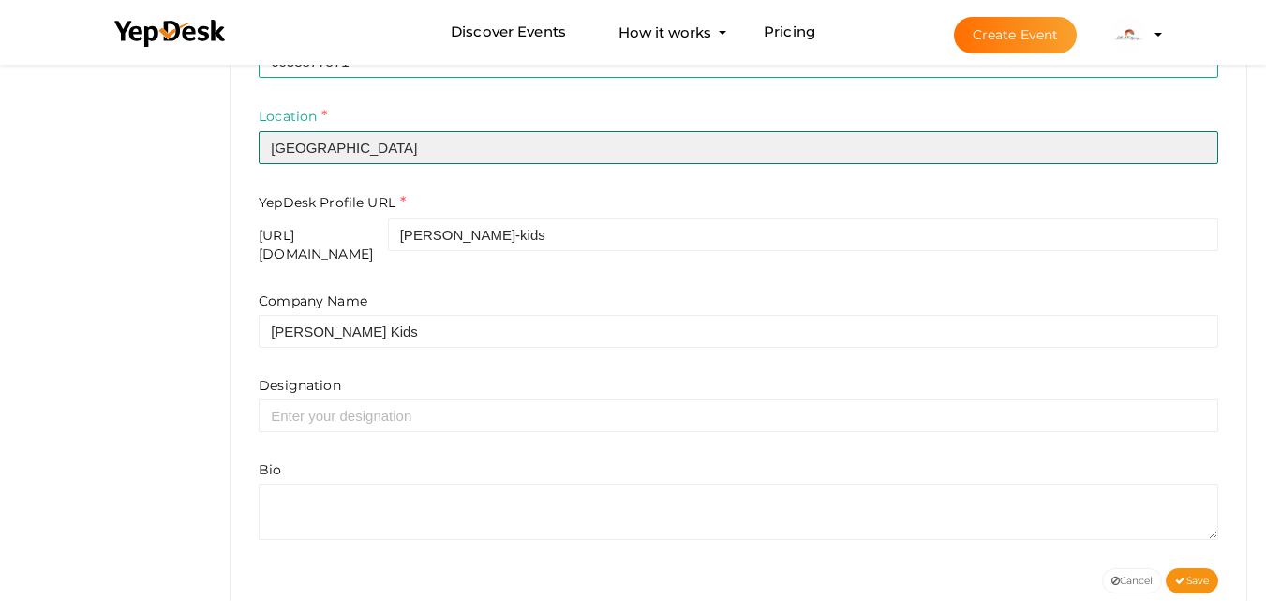
scroll to position [692, 0]
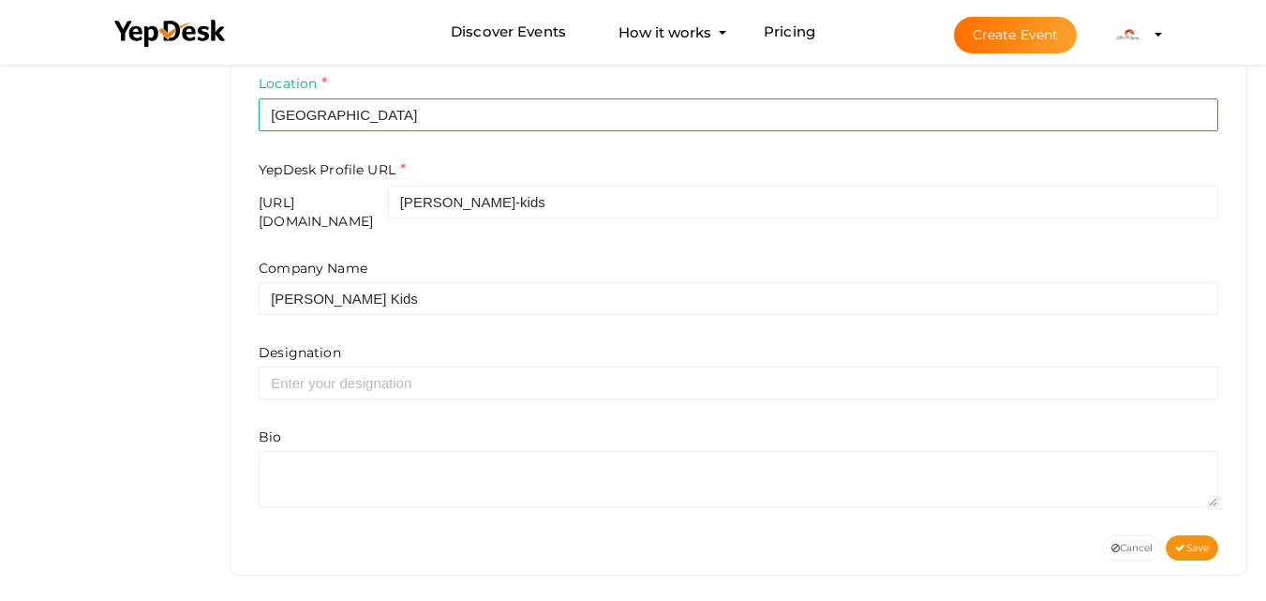
click at [425, 352] on div "Designation" at bounding box center [739, 371] width 960 height 56
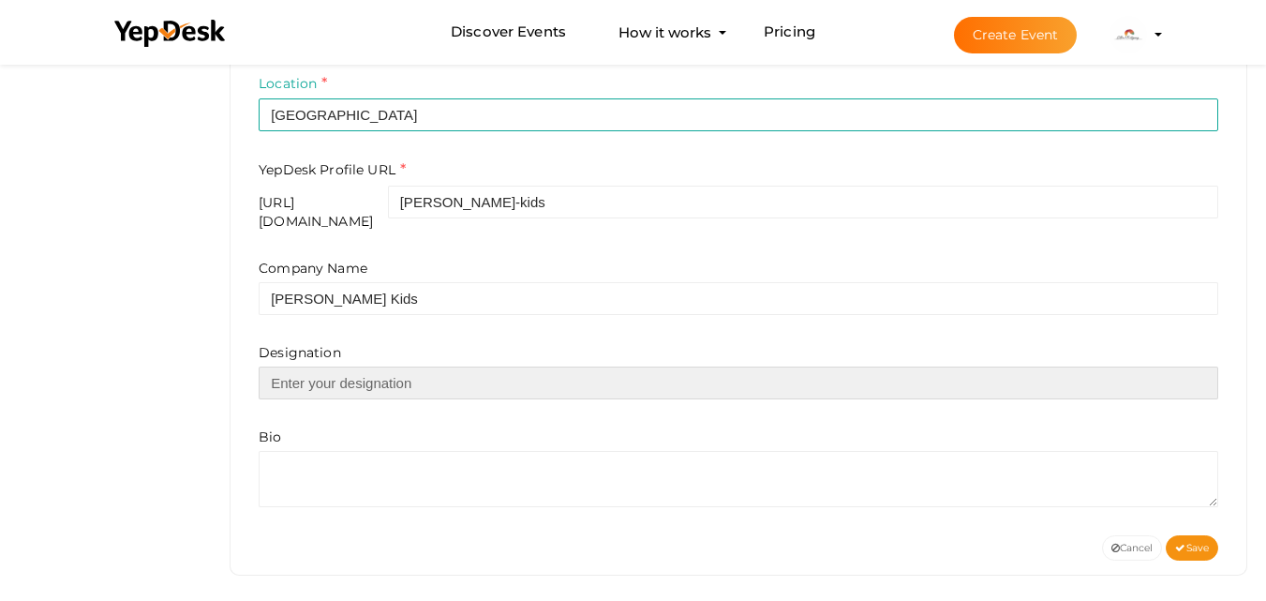
click at [466, 367] on input "text" at bounding box center [739, 382] width 960 height 33
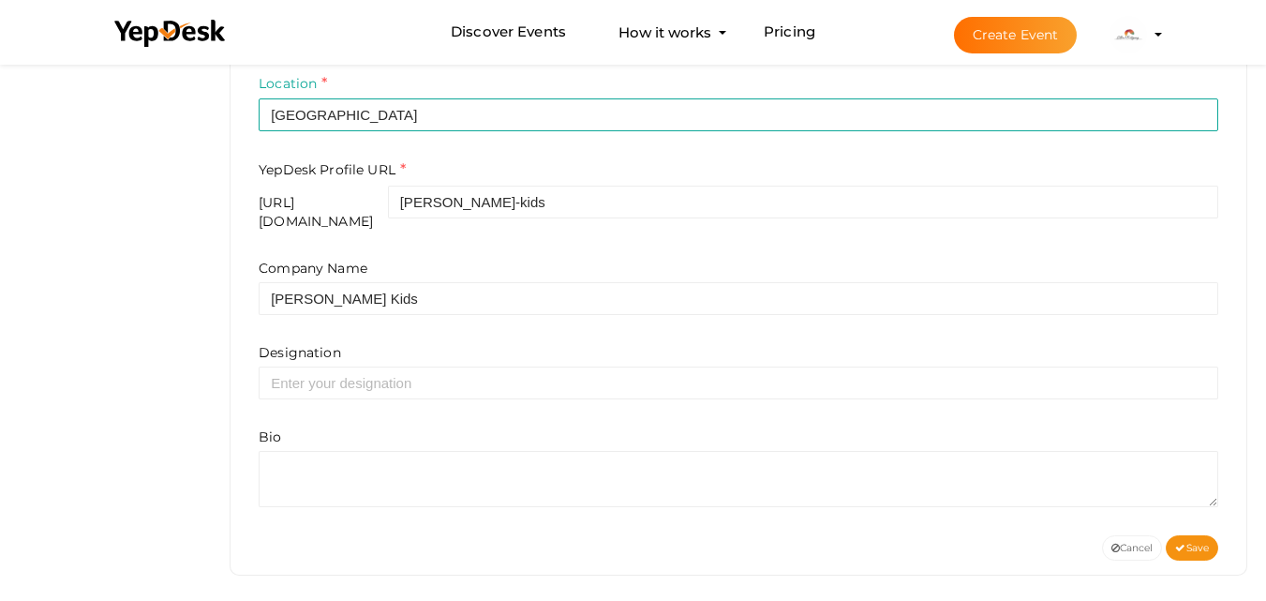
click at [408, 350] on div "Designation" at bounding box center [739, 371] width 960 height 56
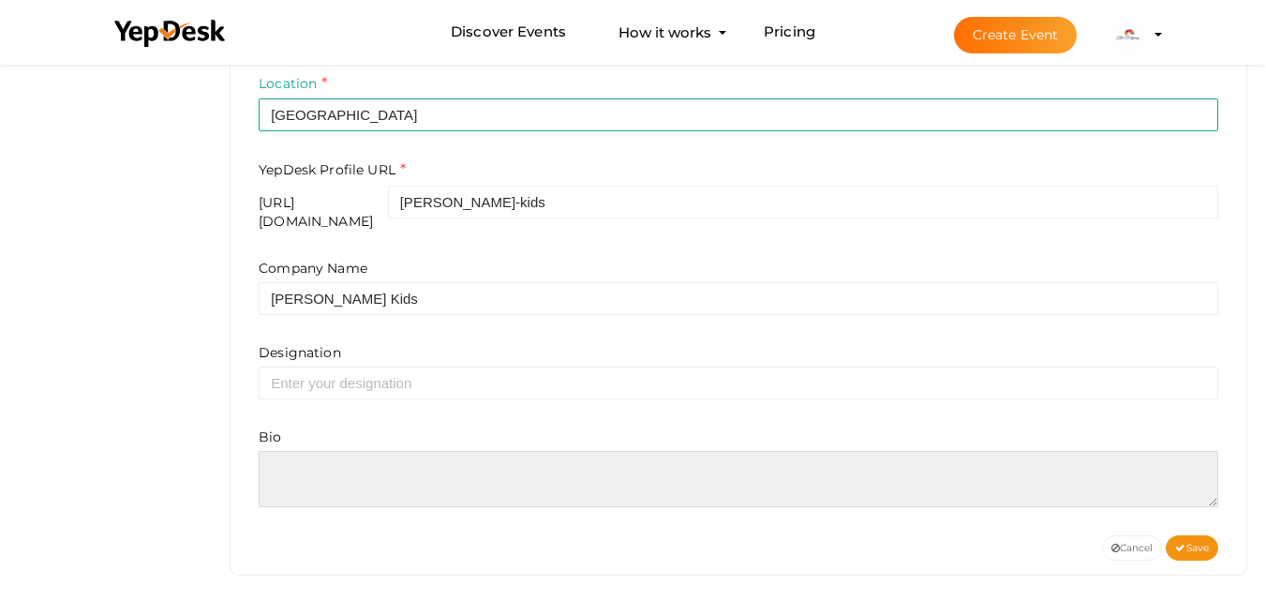
click at [430, 451] on textarea at bounding box center [739, 479] width 960 height 56
paste textarea "Unlock your preschooler's potential with a carefully chosen activity book desig…"
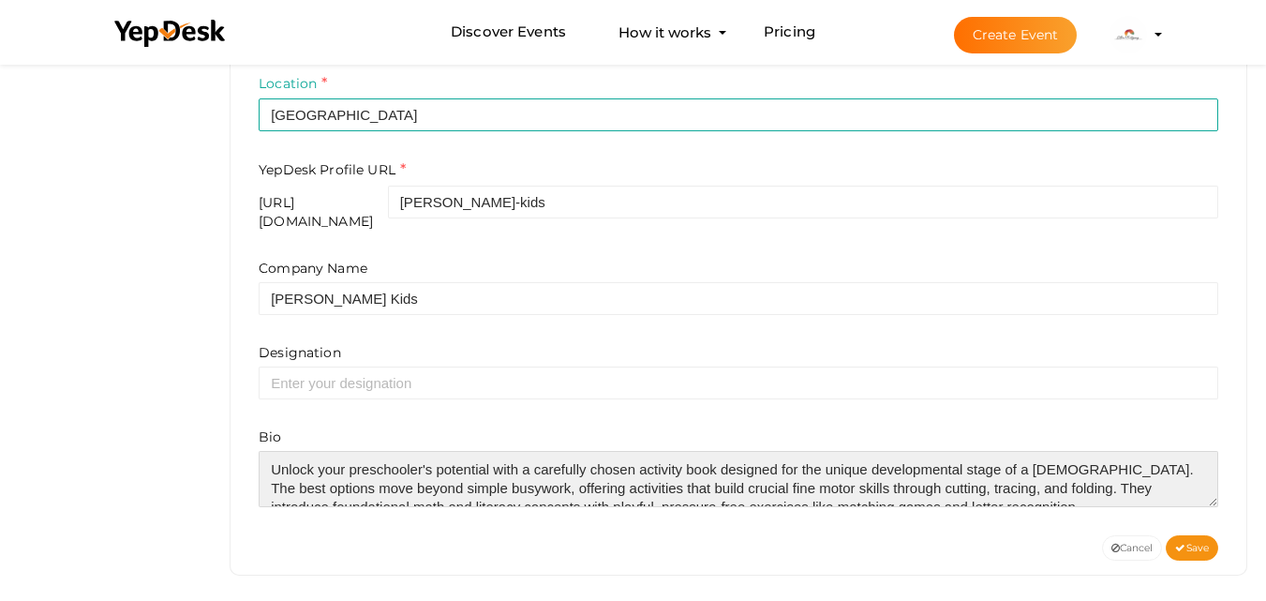
scroll to position [9, 0]
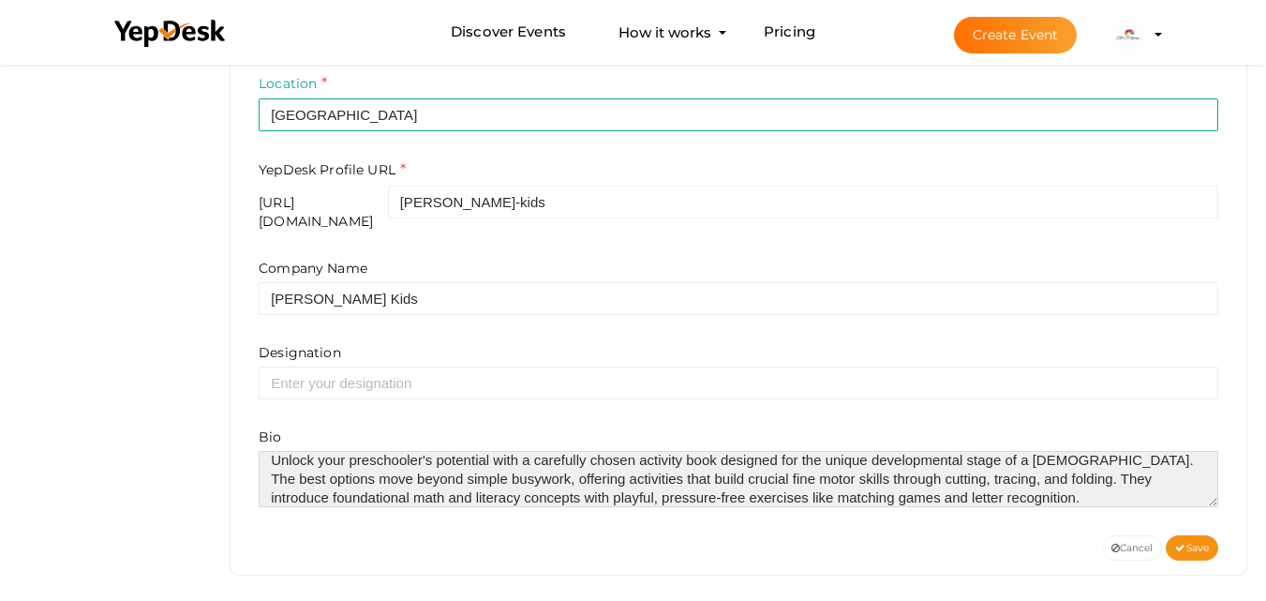
type textarea "Unlock your preschooler's potential with a carefully chosen activity book desig…"
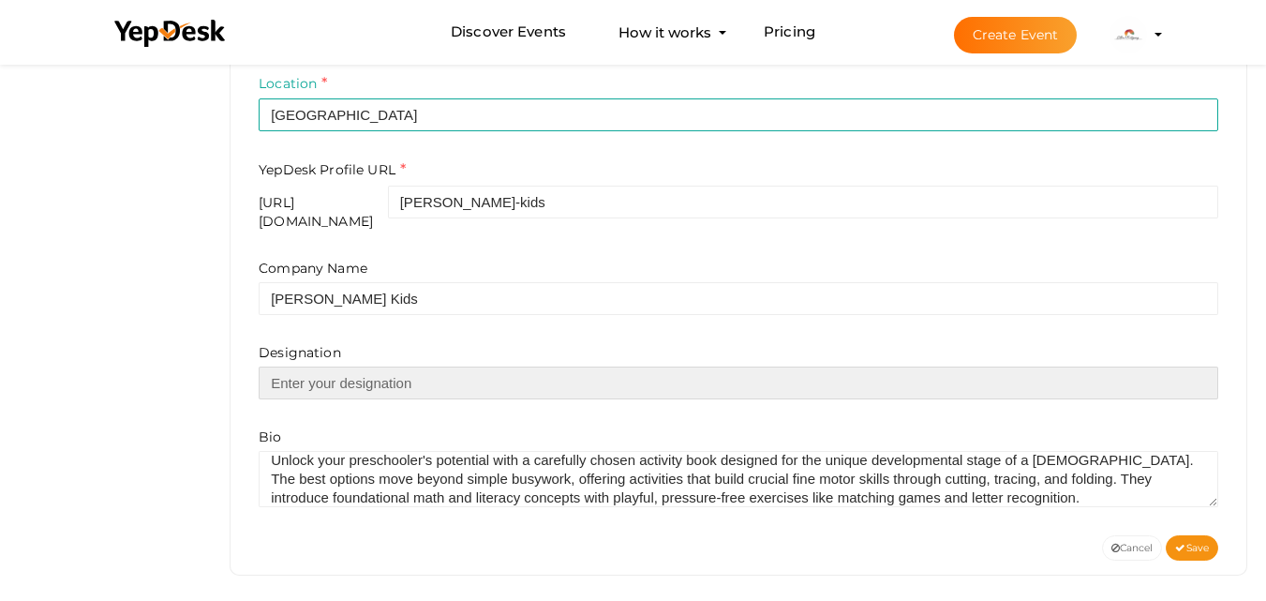
click at [423, 373] on input "text" at bounding box center [739, 382] width 960 height 33
paste input "Engage and Educate: The Best Hands-On Activity Books to Spark Curiosity and Lea…"
click at [367, 371] on input "Engage and Educate: The Best Hands-On Activity Books to Spark Curiosity and Lea…" at bounding box center [739, 382] width 960 height 33
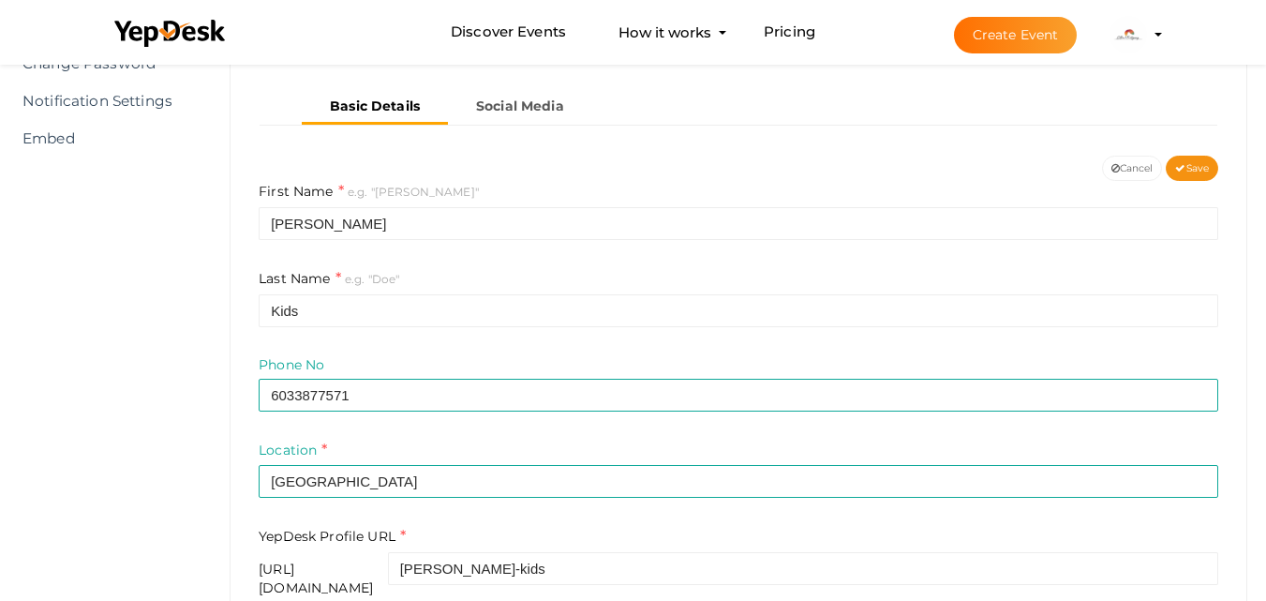
scroll to position [317, 0]
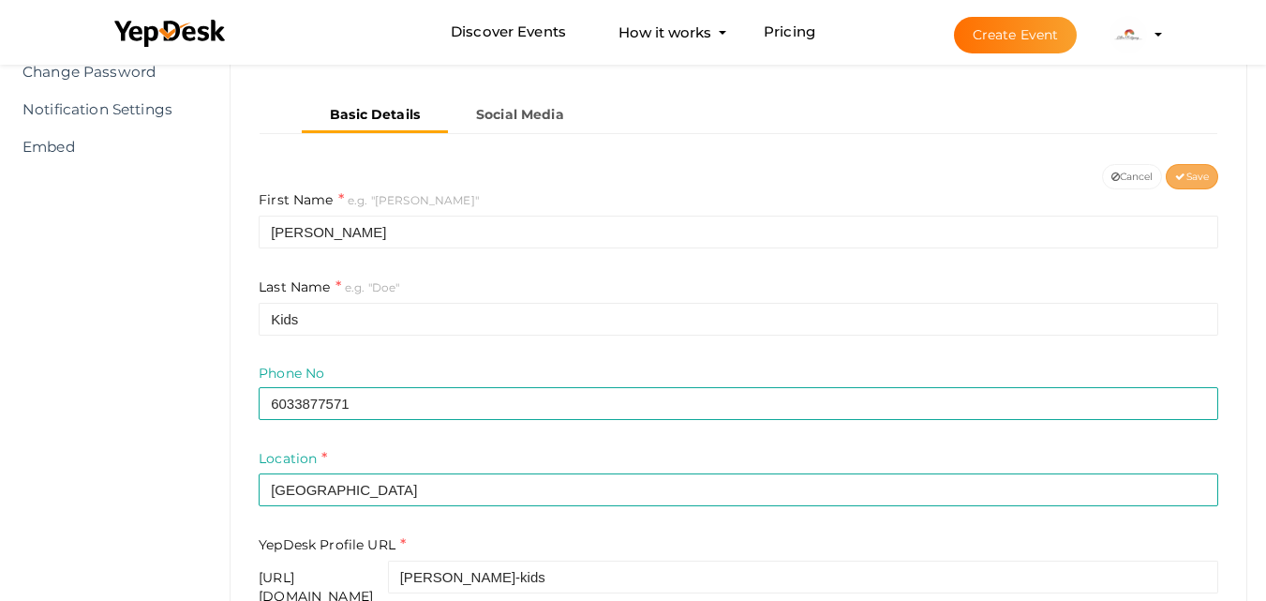
type input "Engage and Educate: The Best Hands-On Activity Books to Spark Curiosity and Lea…"
click at [1180, 172] on icon at bounding box center [1180, 177] width 10 height 10
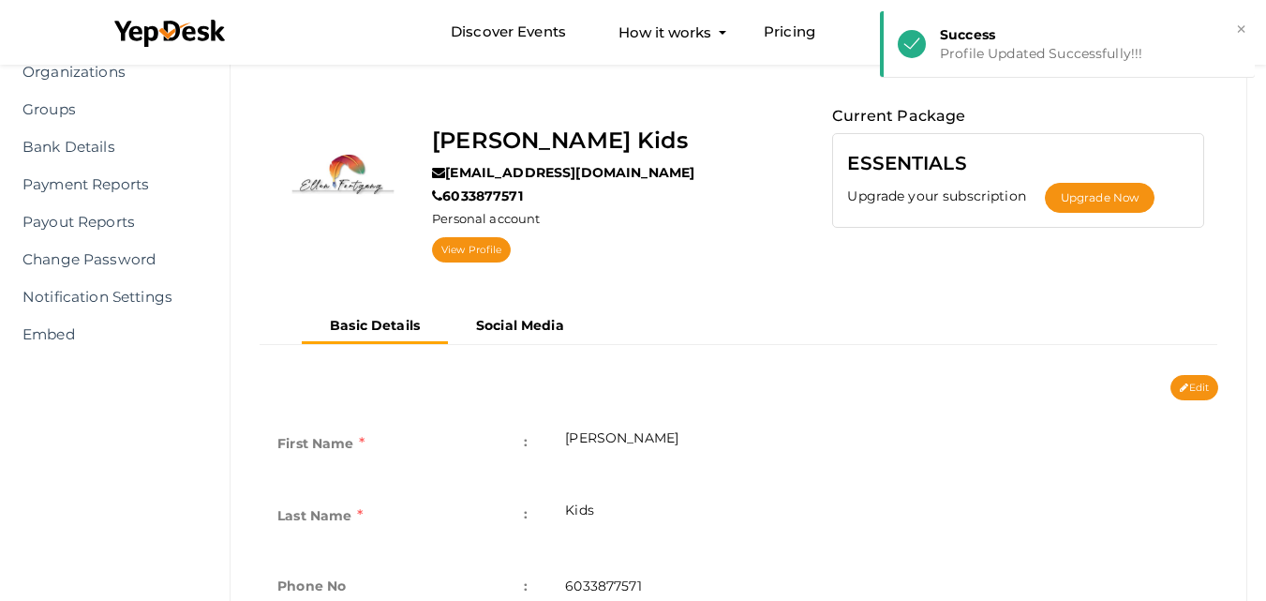
scroll to position [0, 0]
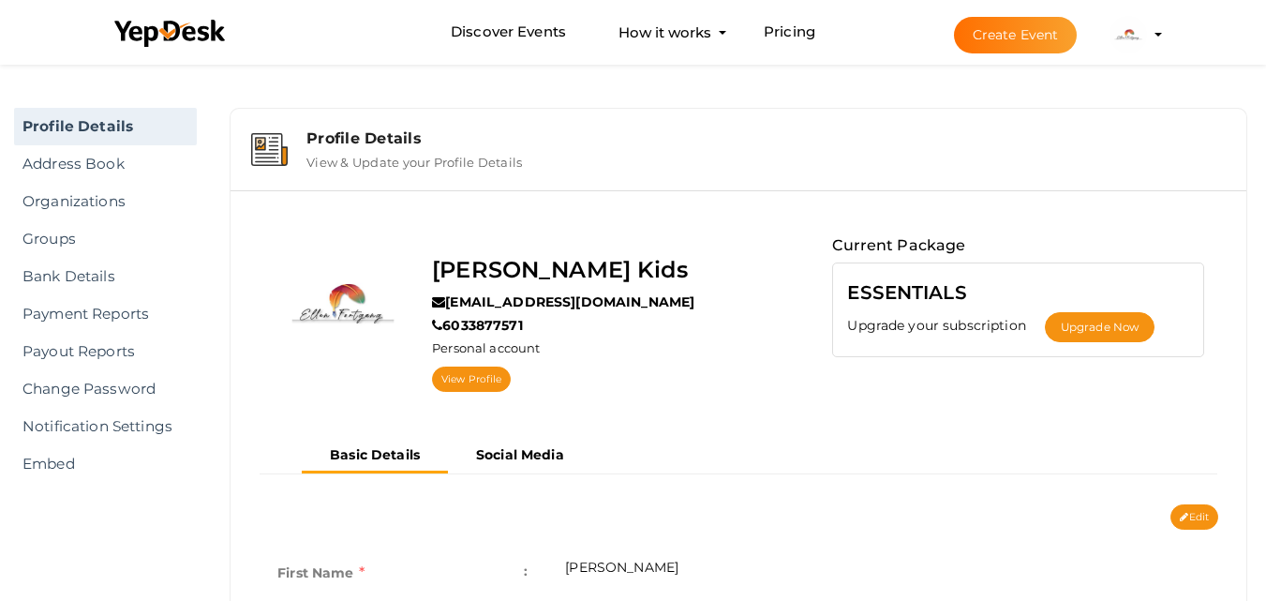
click at [1155, 40] on li "Create Event Ellen Fortgang Kids ellenfortgang12345@gmail.com Personal Profile …" at bounding box center [1042, 34] width 250 height 67
click at [1128, 38] on img at bounding box center [1128, 34] width 37 height 37
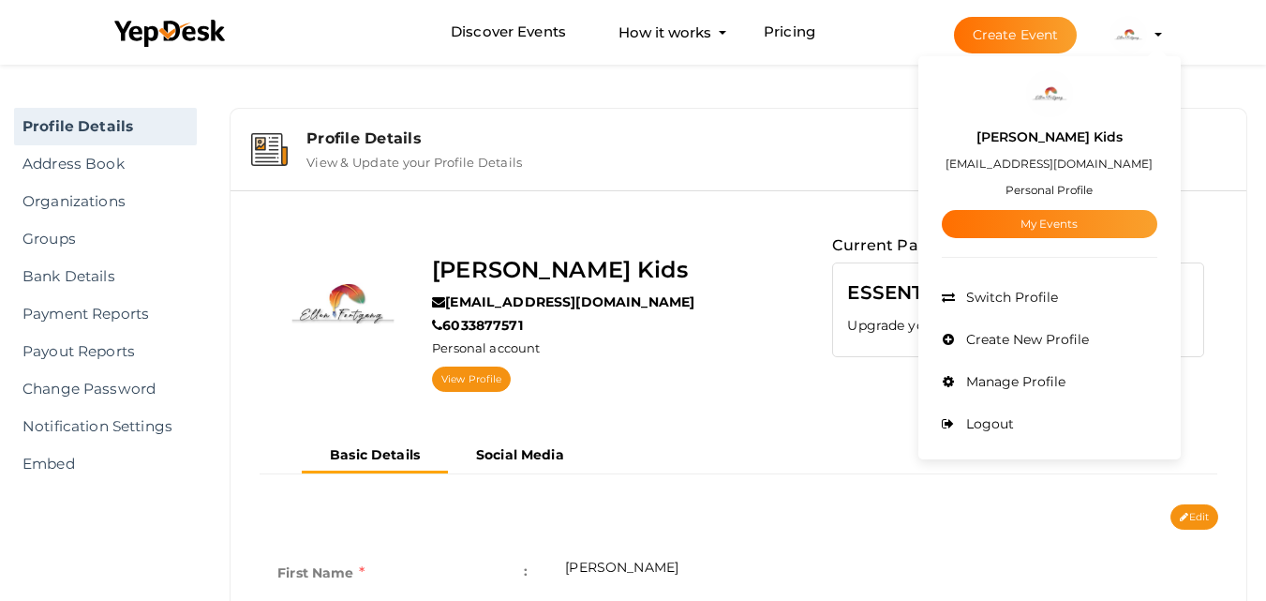
click at [1053, 147] on label "[PERSON_NAME] Kids" at bounding box center [1050, 138] width 146 height 22
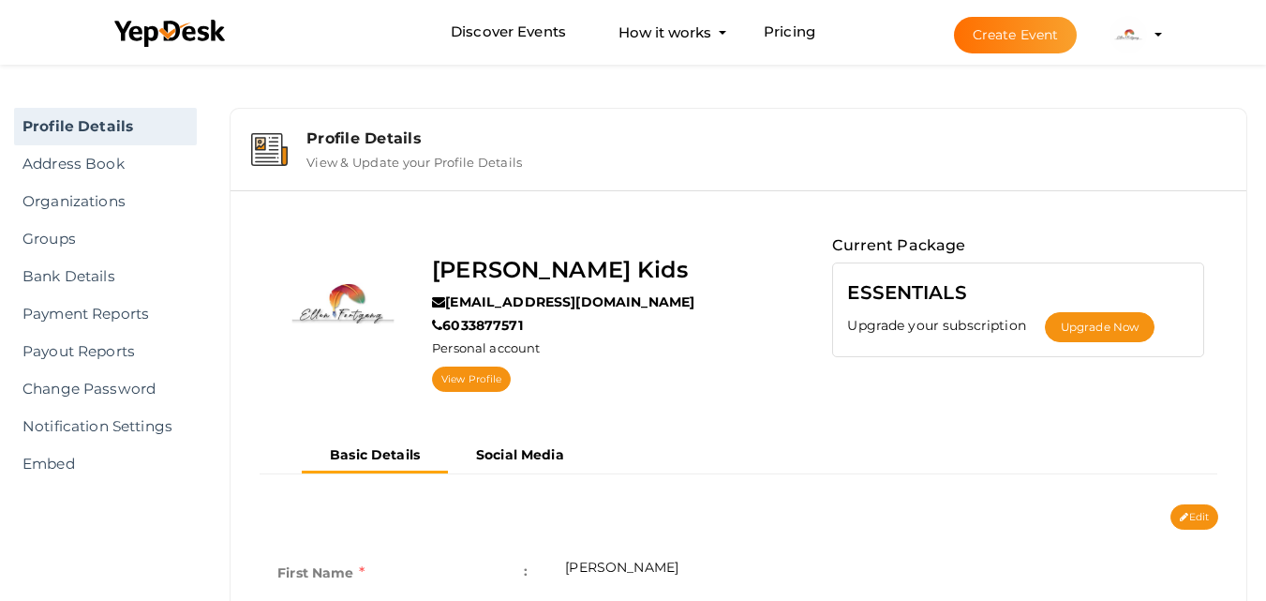
click at [1126, 28] on img at bounding box center [1128, 34] width 37 height 37
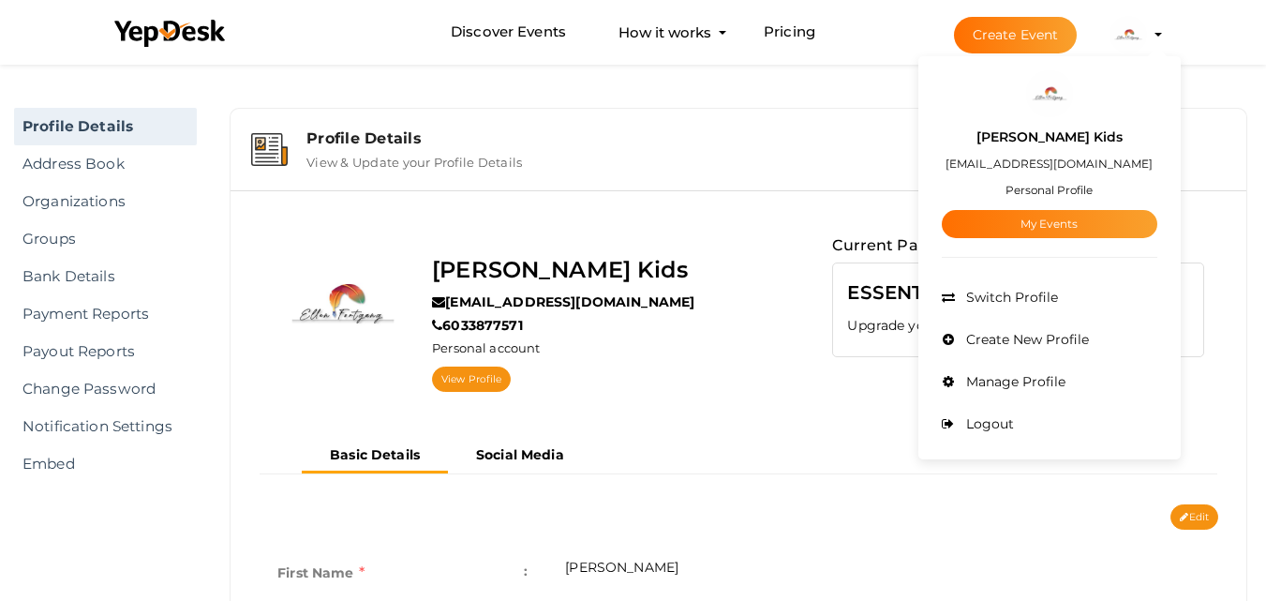
click at [1011, 142] on label "[PERSON_NAME] Kids" at bounding box center [1050, 138] width 146 height 22
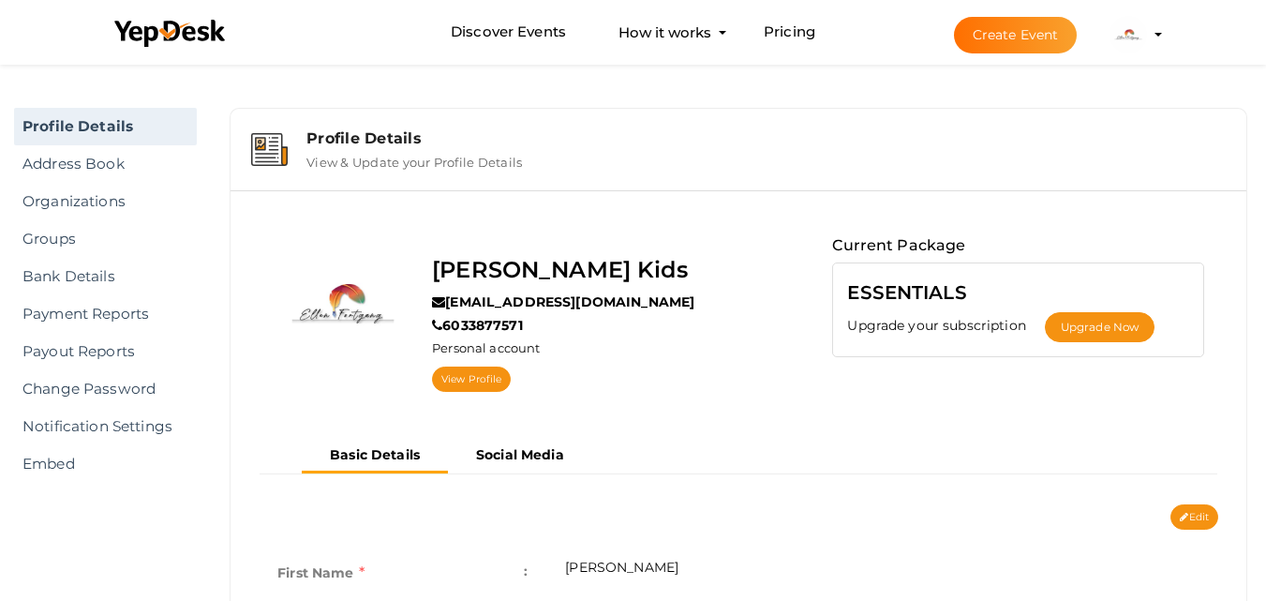
click at [1146, 42] on button "Ellen Fortgang Kids ellenfortgang12345@gmail.com Personal Profile My Events Adm…" at bounding box center [1128, 34] width 49 height 39
click at [1137, 42] on img at bounding box center [1128, 34] width 37 height 37
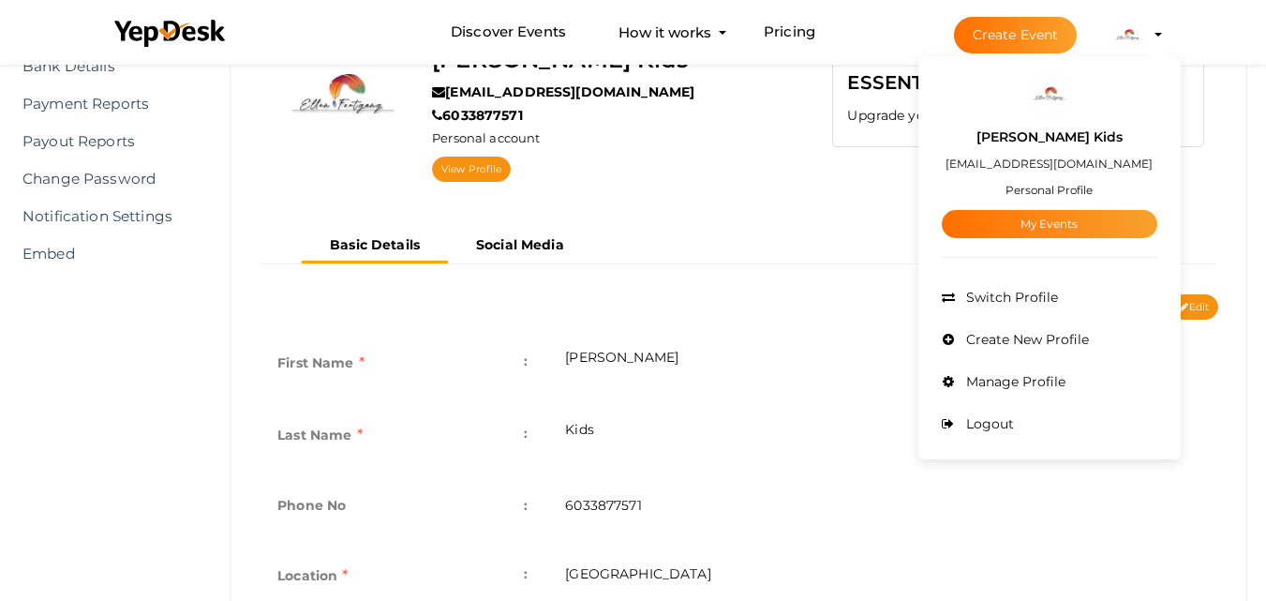
scroll to position [132, 0]
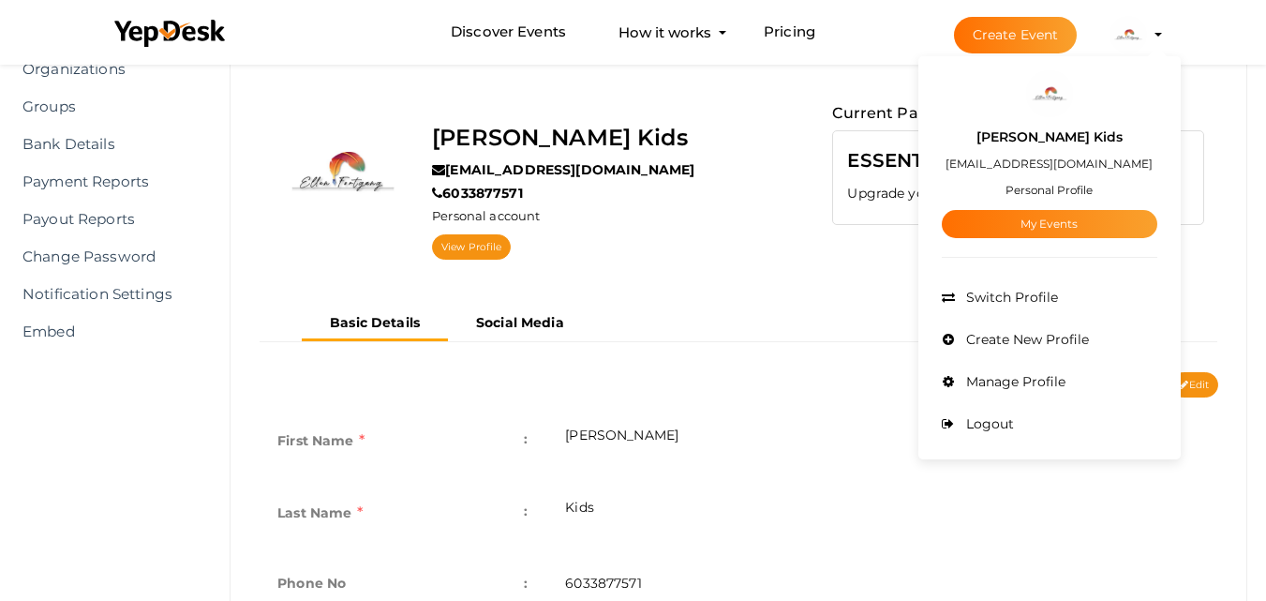
click at [749, 108] on div "Ellen Fortgang Kids ellenfortgang12345@gmail.com 6033877571 Personal account Vi…" at bounding box center [538, 189] width 559 height 177
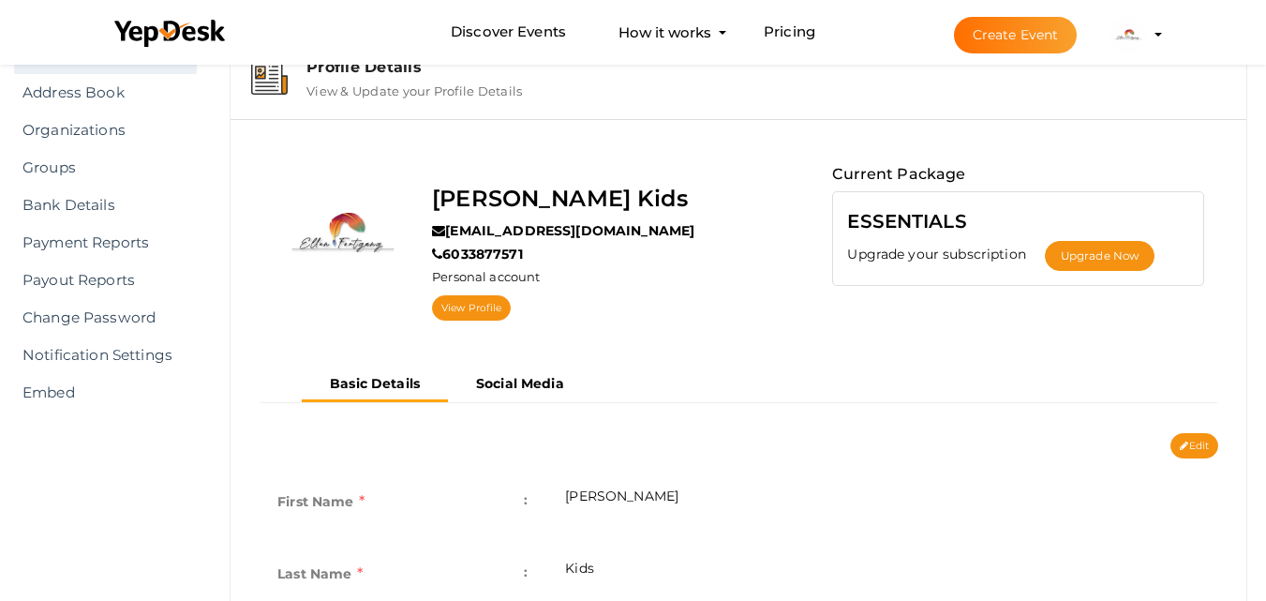
scroll to position [38, 0]
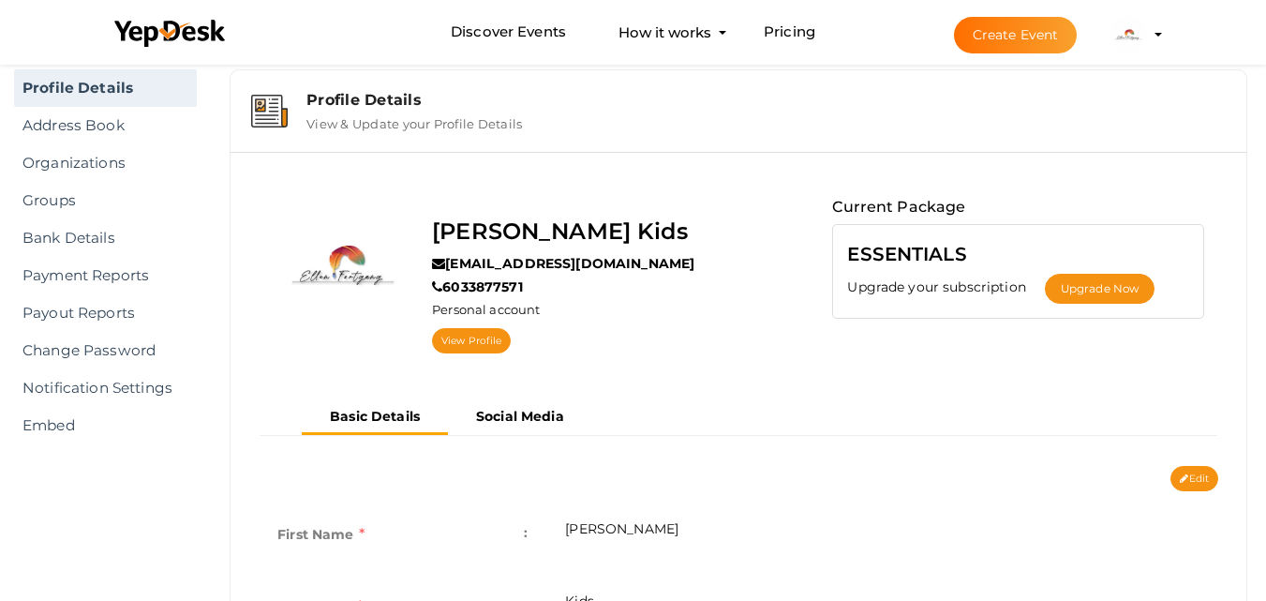
click at [1127, 37] on img at bounding box center [1128, 34] width 37 height 37
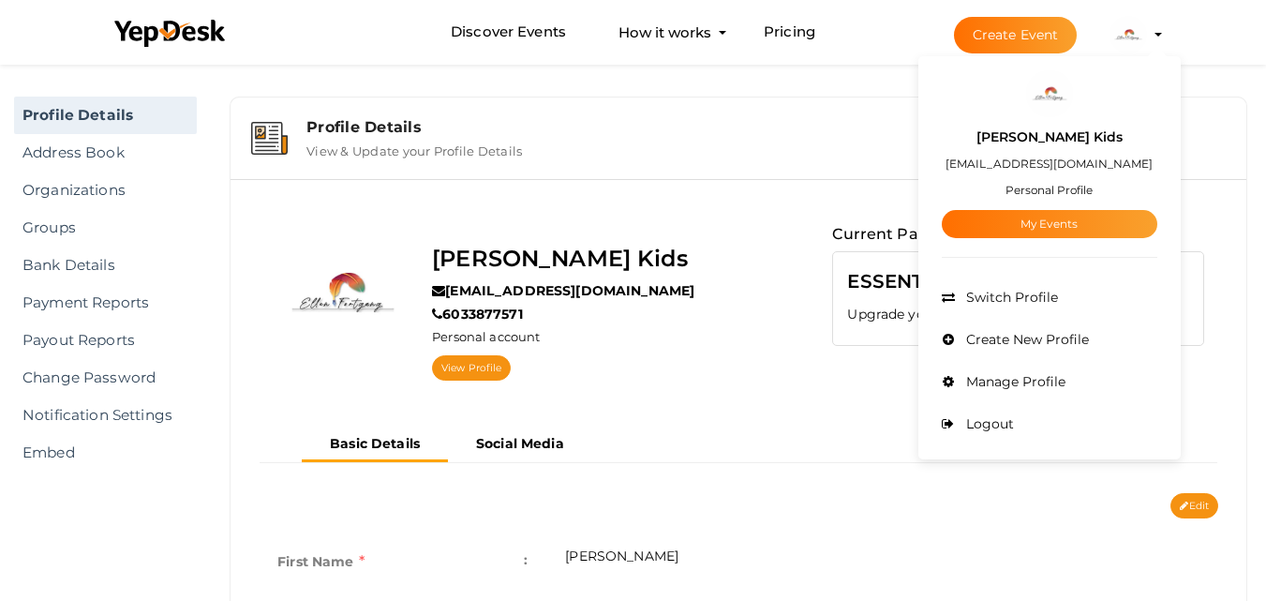
scroll to position [0, 0]
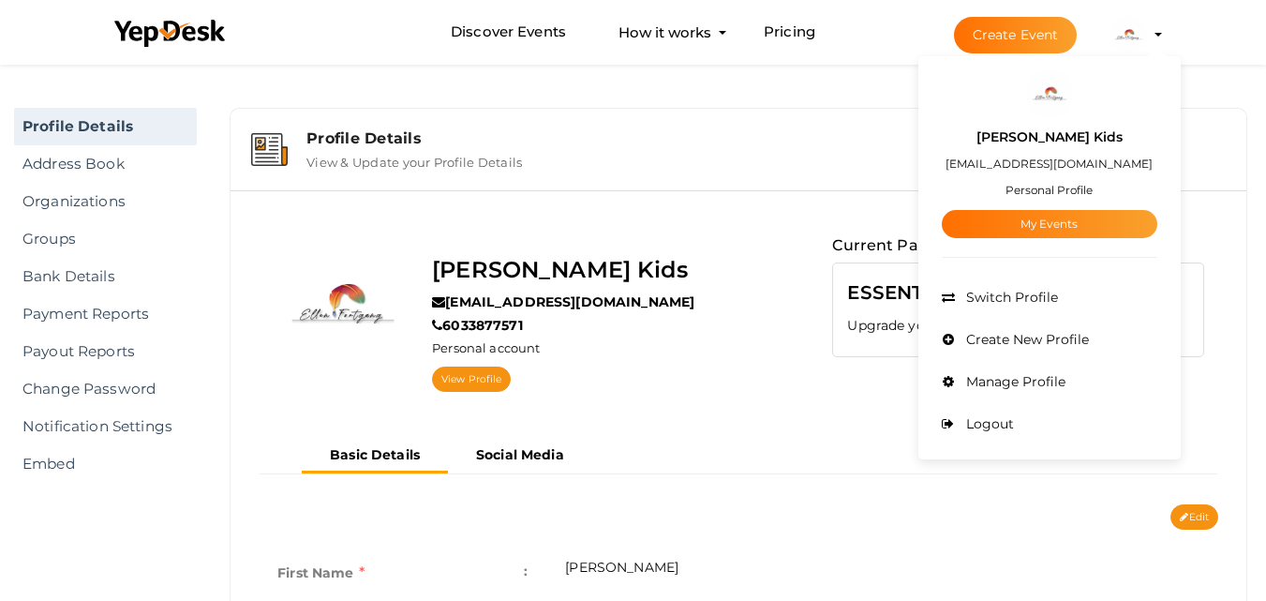
click at [103, 118] on link "Profile Details" at bounding box center [105, 126] width 183 height 37
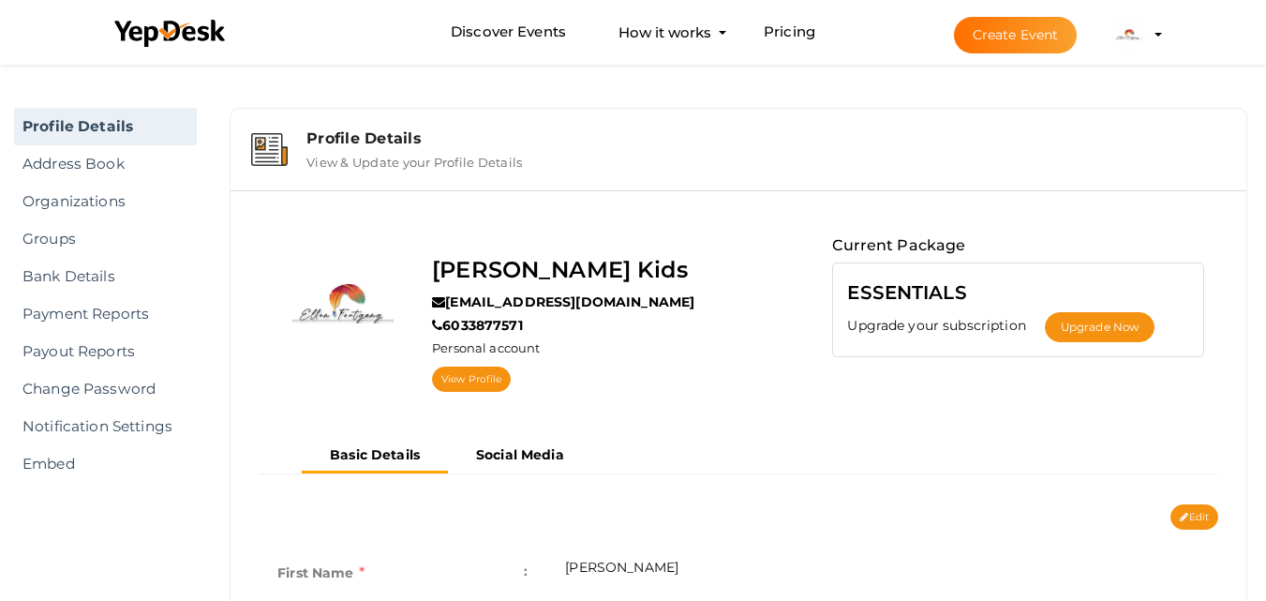
click at [1152, 44] on button "Ellen Fortgang Kids ellenfortgang12345@gmail.com Personal Profile My Events Adm…" at bounding box center [1128, 34] width 49 height 39
click at [1152, 28] on button "Ellen Fortgang Kids ellenfortgang12345@gmail.com Personal Profile My Events Adm…" at bounding box center [1128, 34] width 49 height 39
click at [1130, 29] on img at bounding box center [1128, 34] width 37 height 37
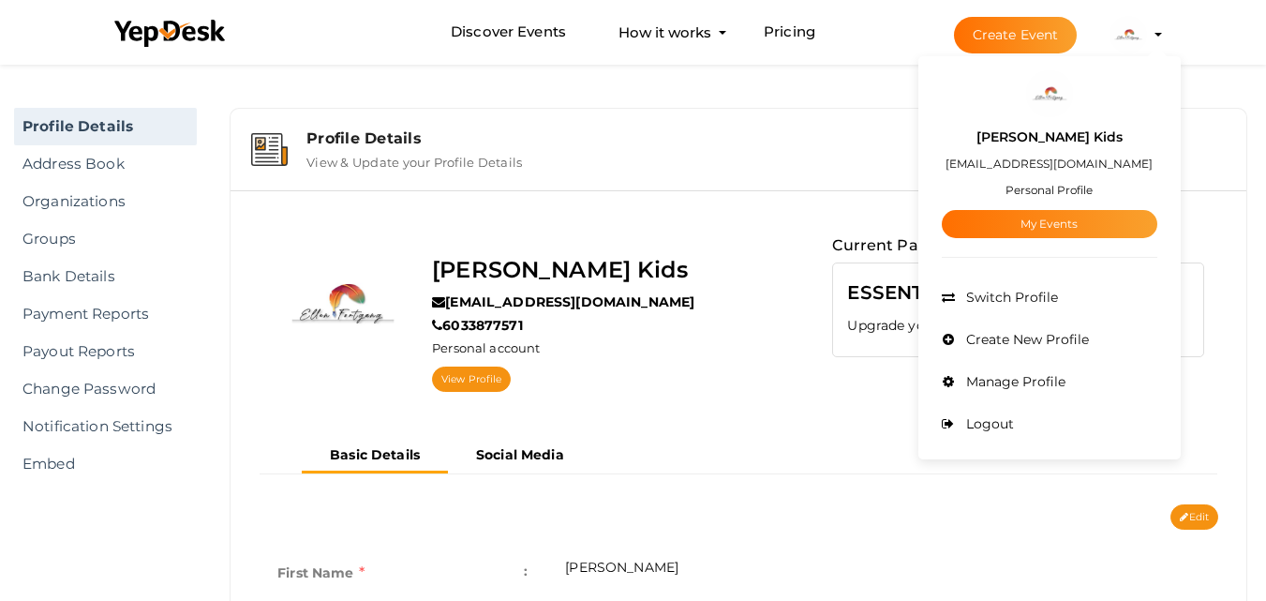
click at [1054, 178] on div "Ellen Fortgang Kids ellenfortgang12345@gmail.com Personal Profile My Events" at bounding box center [1050, 177] width 216 height 121
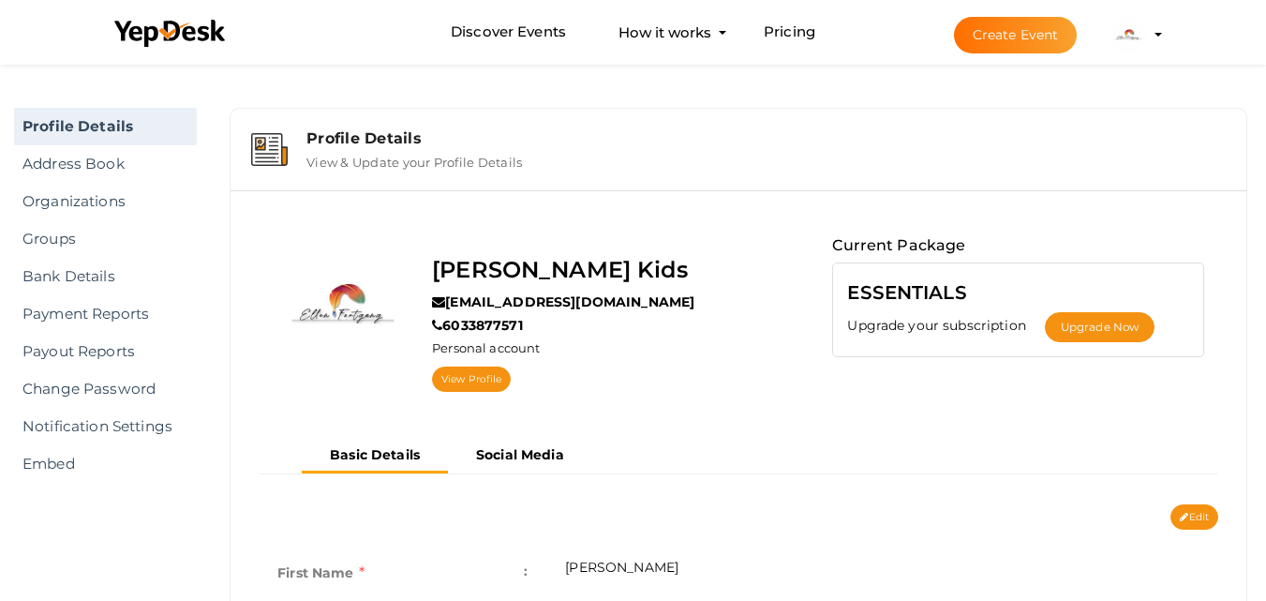
click at [1131, 28] on img at bounding box center [1128, 34] width 37 height 37
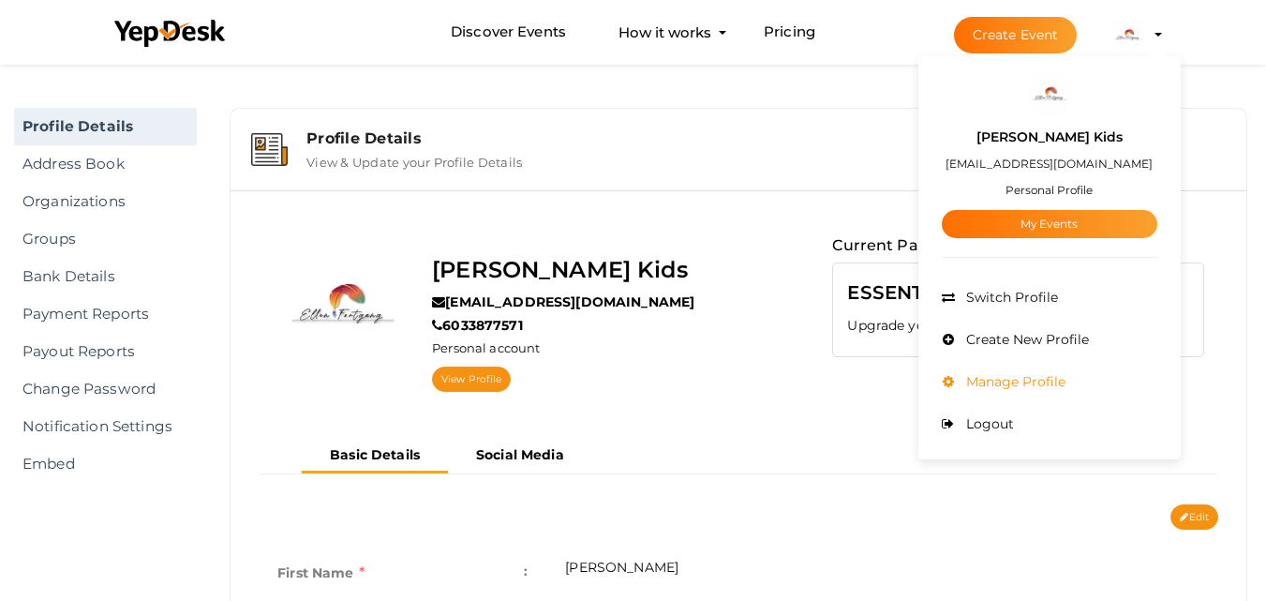
click at [1031, 384] on span "Manage Profile" at bounding box center [1014, 381] width 104 height 17
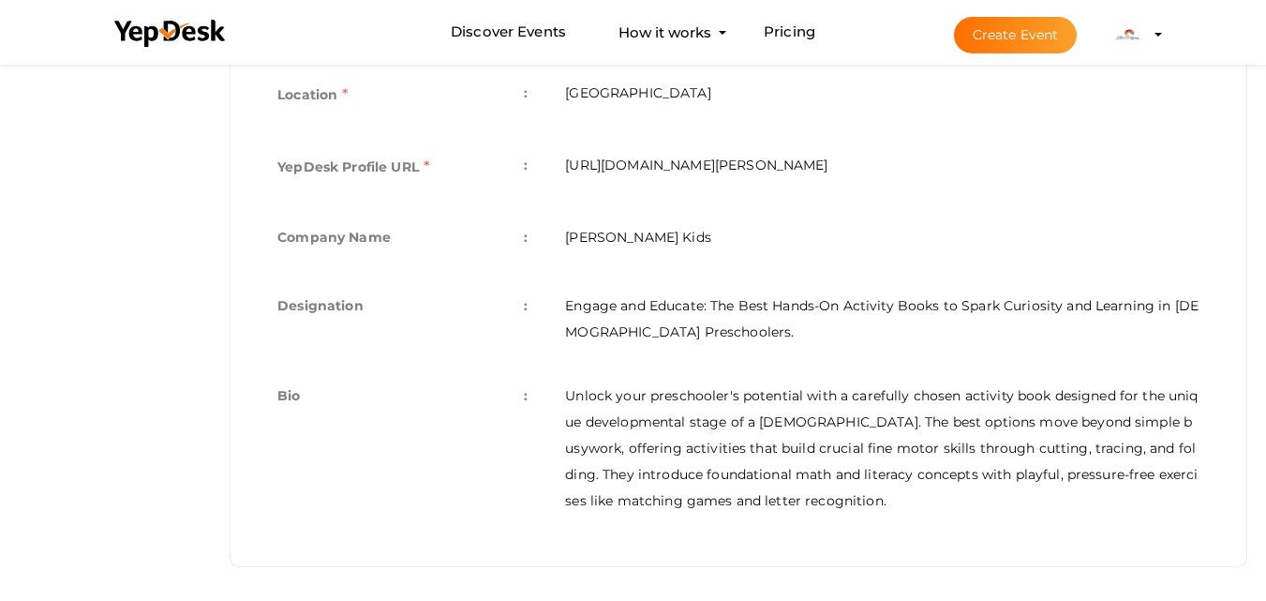
scroll to position [694, 0]
